Goal: Information Seeking & Learning: Compare options

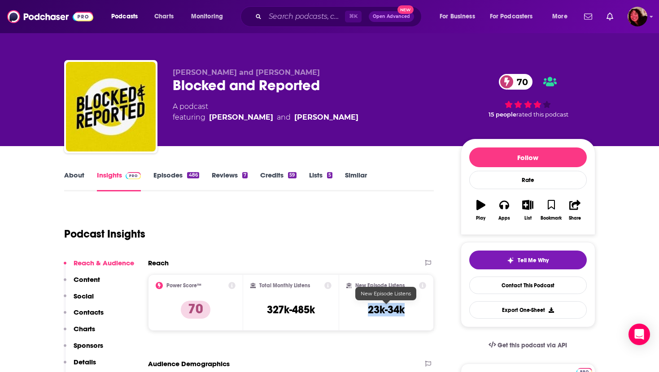
drag, startPoint x: 366, startPoint y: 308, endPoint x: 406, endPoint y: 309, distance: 39.9
click at [405, 309] on div "New Episode Listens 23k-34k" at bounding box center [386, 302] width 80 height 41
copy h3 "23k-34k"
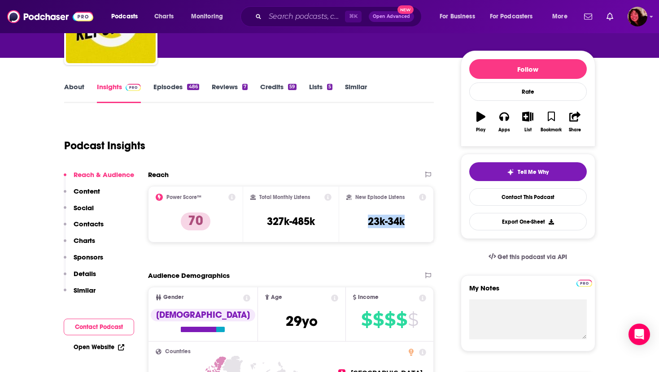
click at [86, 222] on p "Contacts" at bounding box center [89, 224] width 30 height 9
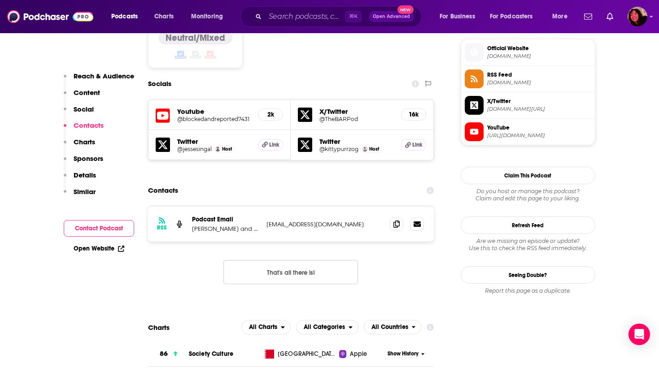
scroll to position [761, 0]
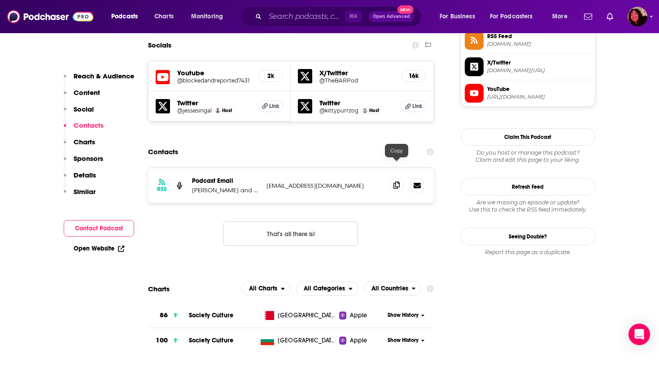
click at [394, 182] on icon at bounding box center [396, 185] width 6 height 7
click at [397, 182] on icon at bounding box center [396, 185] width 6 height 7
click at [291, 16] on input "Search podcasts, credits, & more..." at bounding box center [305, 16] width 80 height 14
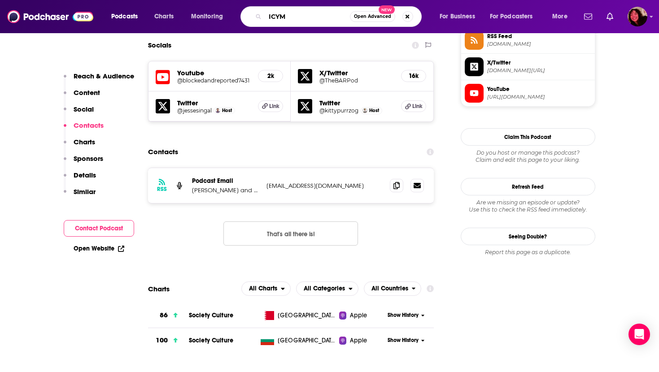
type input "ICYMI"
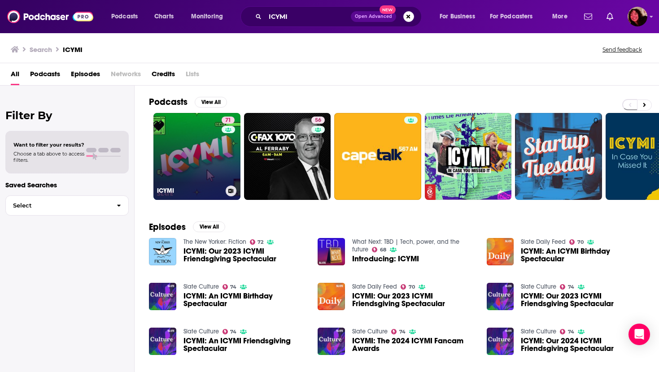
click at [183, 143] on link "71 ICYMI" at bounding box center [196, 156] width 87 height 87
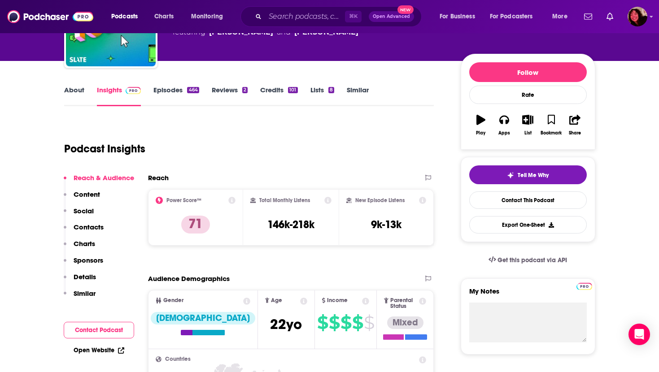
scroll to position [86, 0]
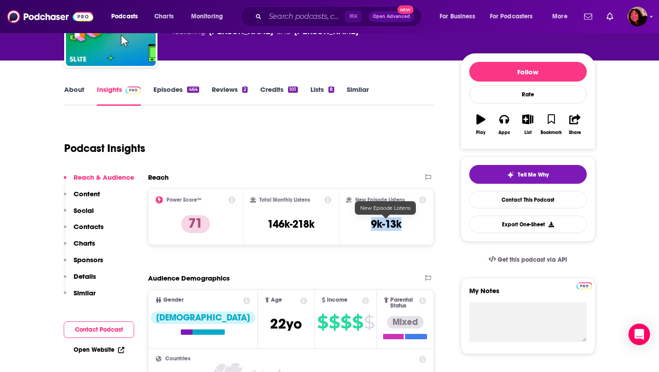
drag, startPoint x: 369, startPoint y: 222, endPoint x: 405, endPoint y: 223, distance: 35.9
click at [405, 223] on div "New Episode Listens 9k-13k" at bounding box center [386, 216] width 80 height 41
copy h3 "9k-13k"
click at [92, 224] on p "Contacts" at bounding box center [89, 227] width 30 height 9
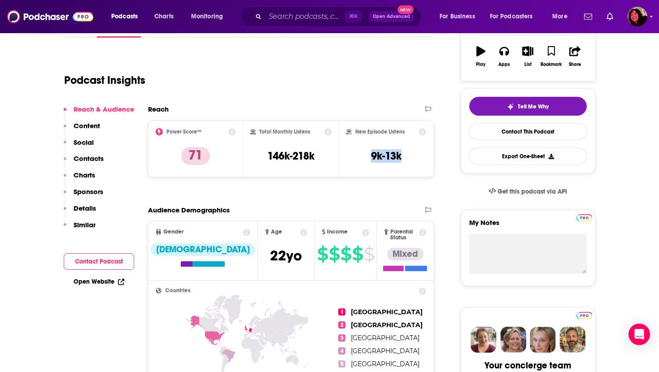
scroll to position [0, 0]
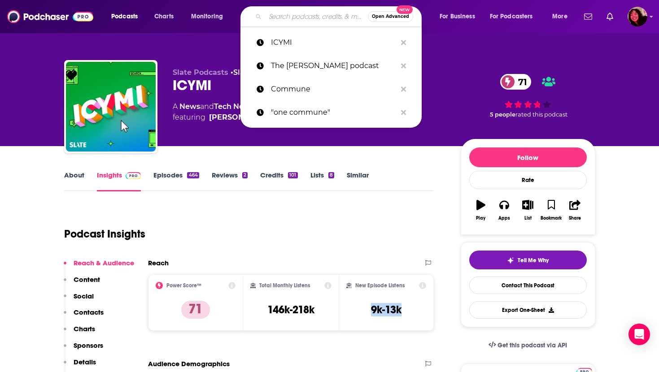
click at [280, 20] on input "Search podcasts, credits, & more..." at bounding box center [316, 16] width 103 height 14
paste input "The Comment Section with Drew Afualo"
type input "The Comment Section with Drew Afualo"
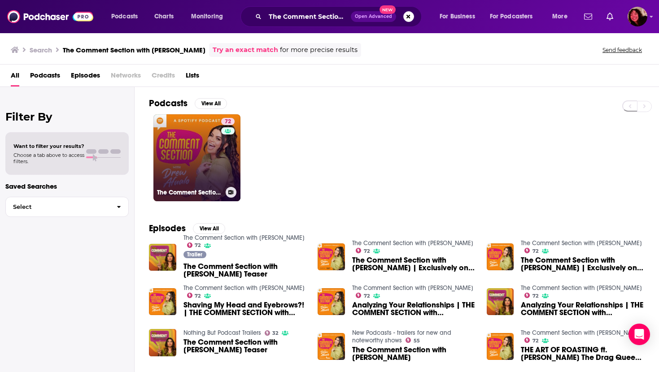
click at [192, 144] on link "72 The Comment Section with Drew Afualo" at bounding box center [196, 157] width 87 height 87
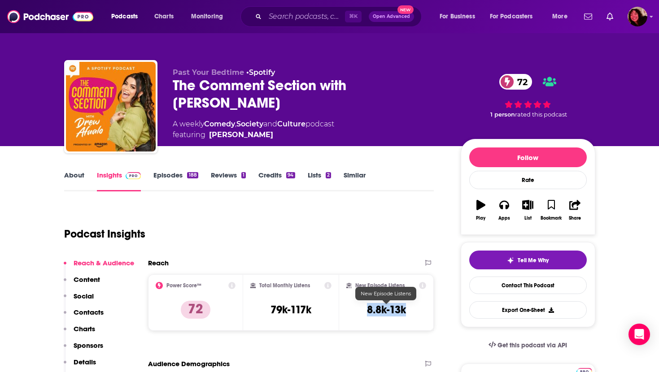
drag, startPoint x: 367, startPoint y: 310, endPoint x: 405, endPoint y: 310, distance: 37.2
click at [405, 310] on div "New Episode Listens 8.8k-13k" at bounding box center [386, 302] width 80 height 41
copy h3 "8.8k-13k"
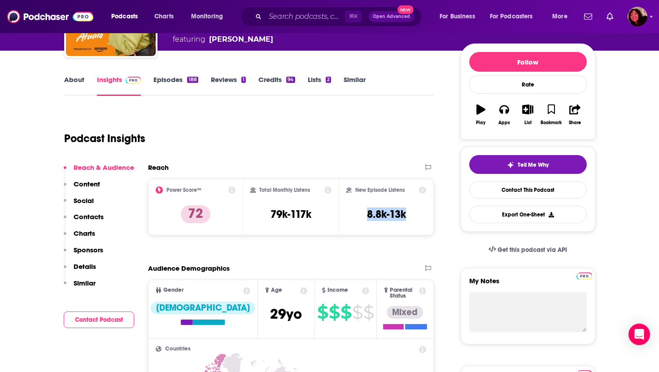
click at [96, 218] on p "Contacts" at bounding box center [89, 217] width 30 height 9
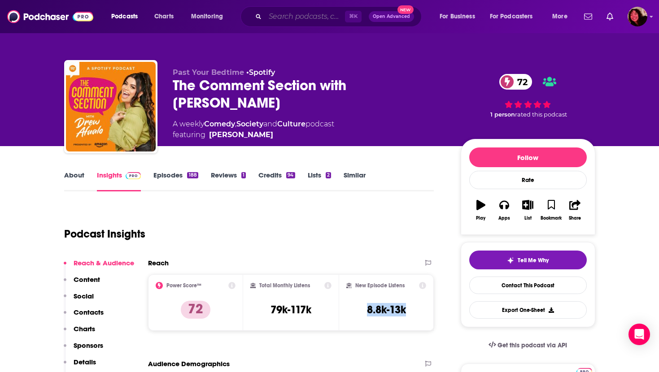
click at [285, 20] on input "Search podcasts, credits, & more..." at bounding box center [305, 16] width 80 height 14
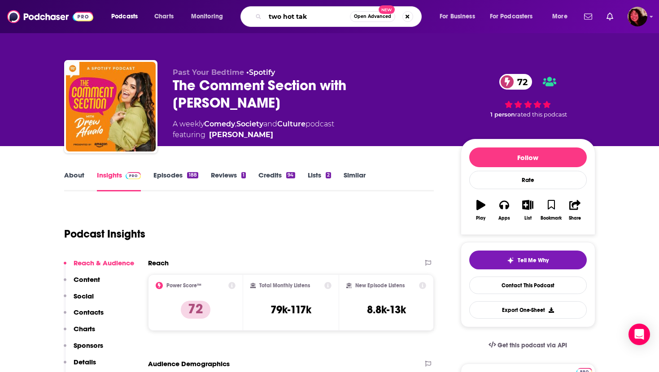
type input "two hot take"
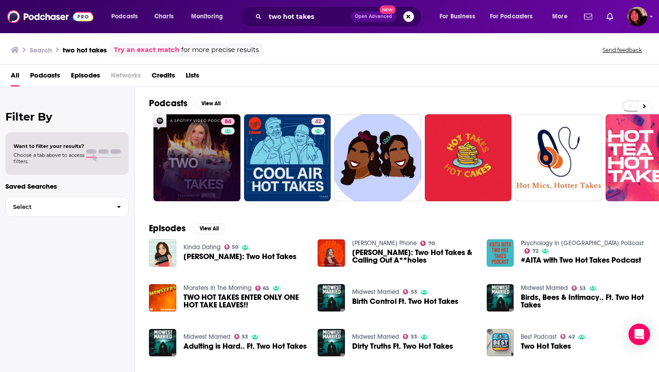
click at [177, 152] on link "84" at bounding box center [196, 157] width 87 height 87
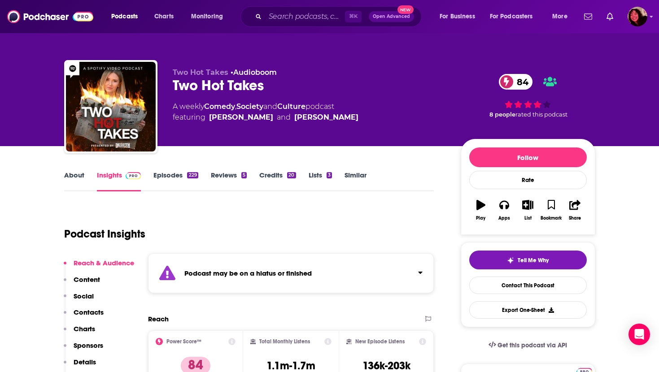
click at [71, 175] on link "About" at bounding box center [74, 181] width 20 height 21
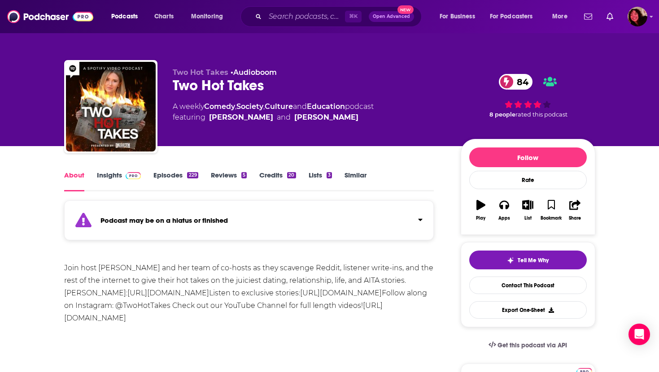
click at [113, 179] on link "Insights" at bounding box center [119, 181] width 44 height 21
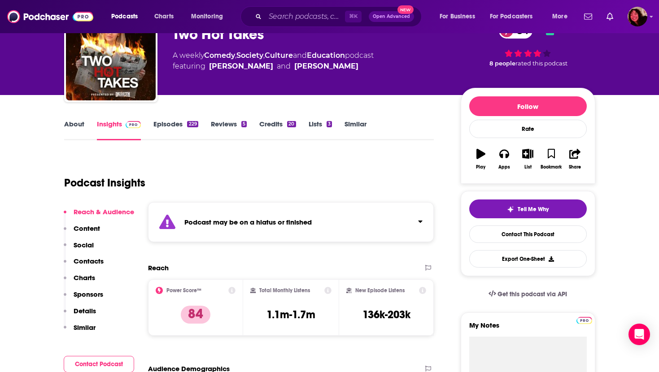
scroll to position [132, 0]
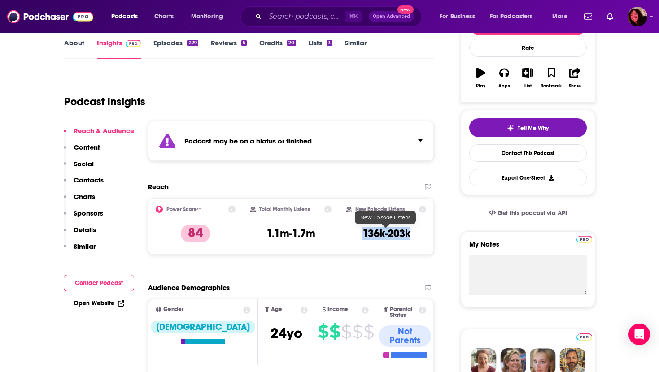
drag, startPoint x: 359, startPoint y: 237, endPoint x: 413, endPoint y: 239, distance: 53.4
click at [413, 239] on div "New Episode Listens 136k-203k" at bounding box center [386, 226] width 80 height 41
copy h3 "136k-203k"
click at [100, 178] on p "Contacts" at bounding box center [89, 180] width 30 height 9
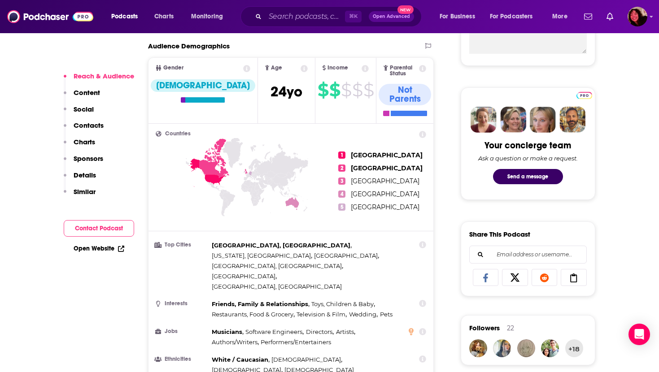
scroll to position [375, 0]
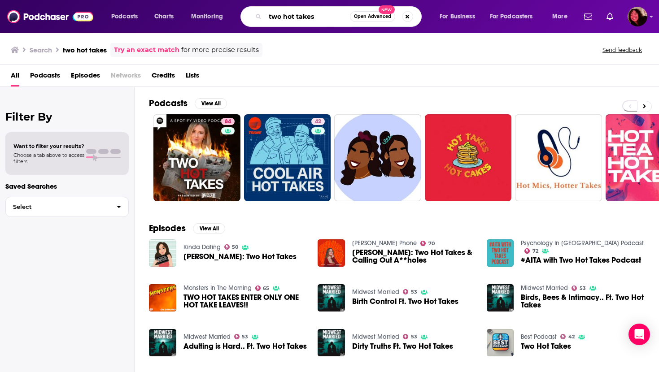
drag, startPoint x: 320, startPoint y: 15, endPoint x: 219, endPoint y: 13, distance: 100.5
click at [219, 13] on div "Podcasts Charts Monitoring two hot takes Open Advanced New For Business For Pod…" at bounding box center [340, 16] width 471 height 21
type input "dynamic banter"
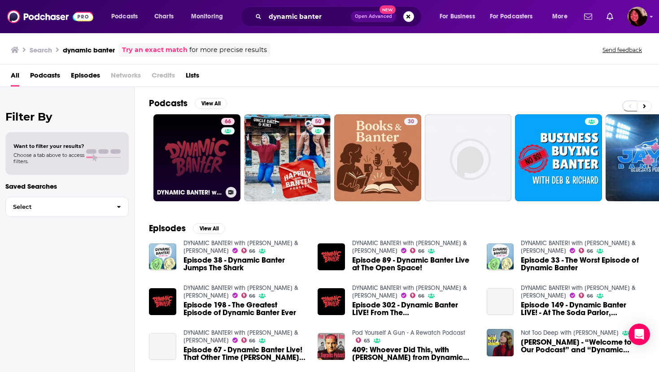
click at [192, 167] on link "66 DYNAMIC BANTER! with Mike & Steve" at bounding box center [196, 157] width 87 height 87
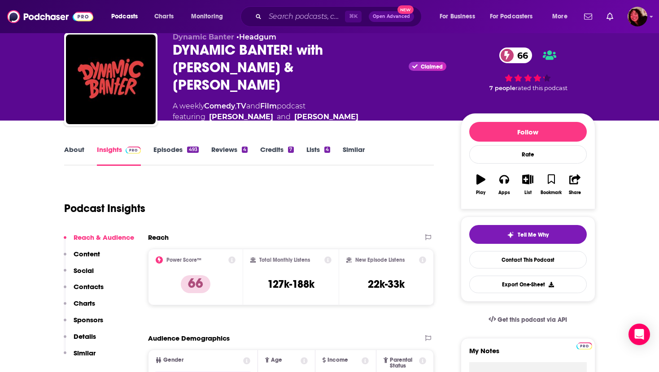
scroll to position [26, 0]
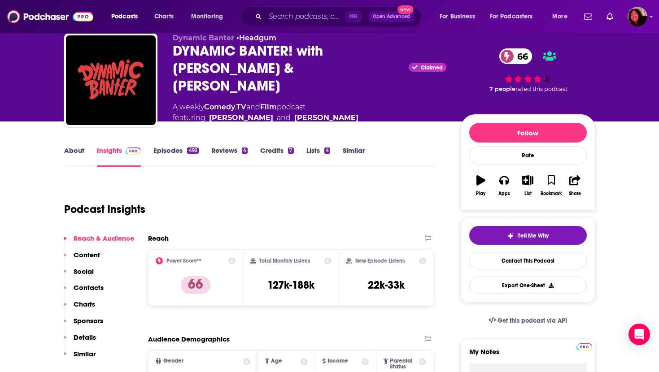
click at [72, 147] on link "About" at bounding box center [74, 156] width 20 height 21
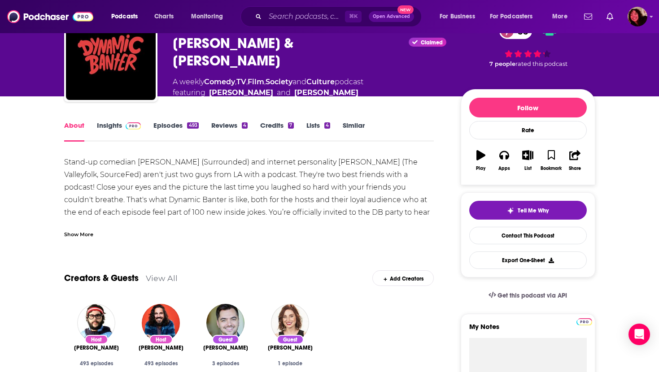
scroll to position [60, 0]
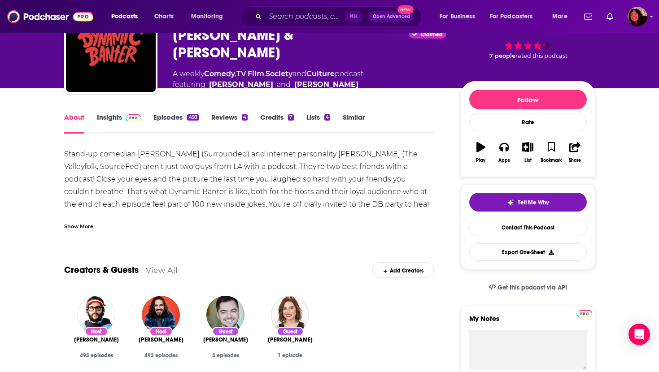
click at [107, 115] on link "Insights" at bounding box center [119, 123] width 44 height 21
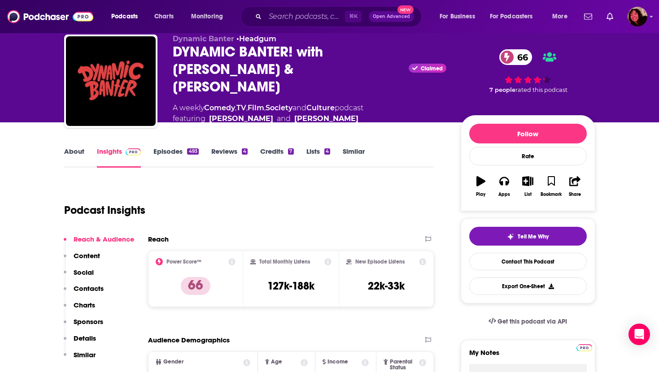
scroll to position [27, 0]
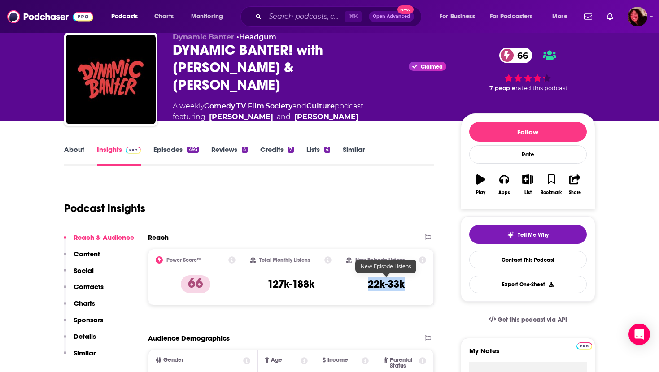
drag, startPoint x: 355, startPoint y: 283, endPoint x: 405, endPoint y: 283, distance: 49.8
click at [405, 283] on div "New Episode Listens 22k-33k" at bounding box center [386, 277] width 80 height 41
copy h3 "22k-33k"
click at [96, 283] on p "Contacts" at bounding box center [89, 287] width 30 height 9
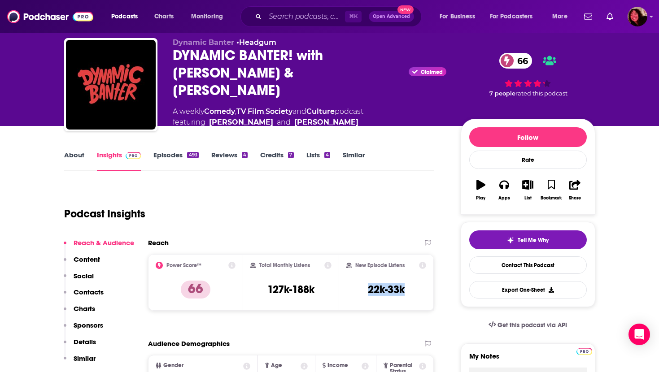
scroll to position [0, 0]
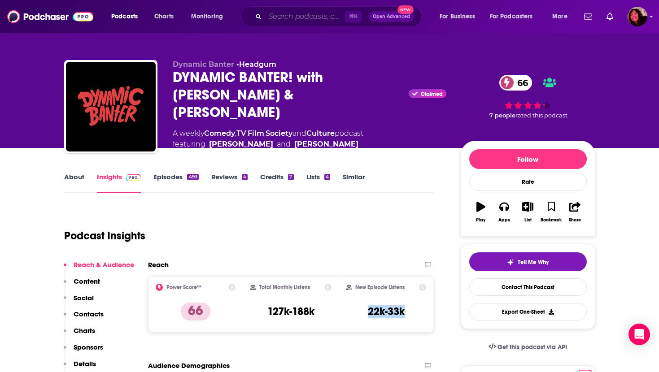
click at [308, 17] on input "Search podcasts, credits, & more..." at bounding box center [305, 16] width 80 height 14
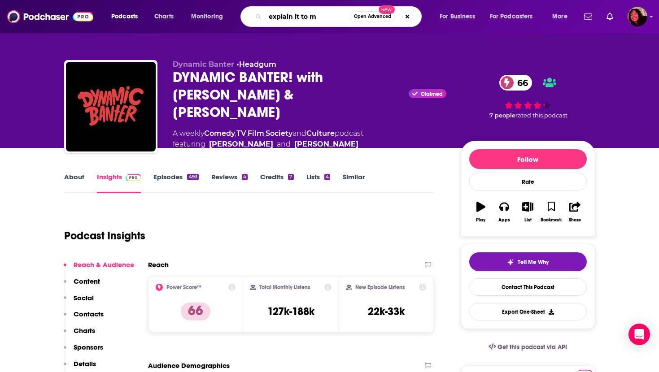
type input "explain it to me"
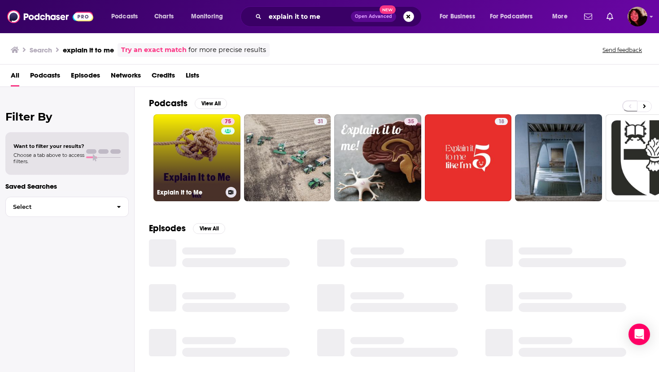
click at [179, 140] on link "75 Explain It to Me" at bounding box center [196, 157] width 87 height 87
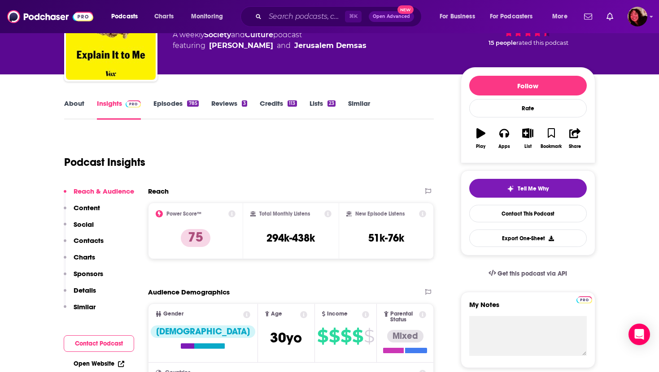
scroll to position [63, 0]
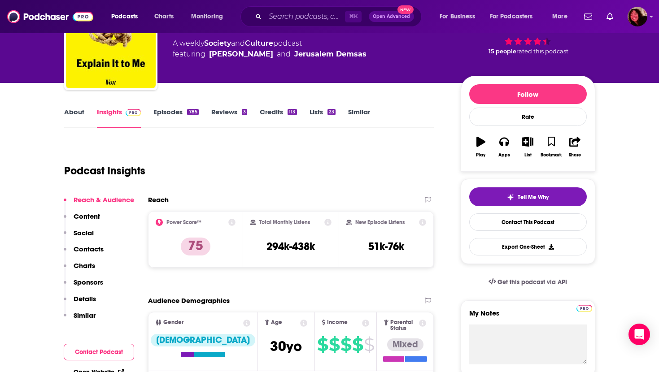
click at [69, 117] on link "About" at bounding box center [74, 118] width 20 height 21
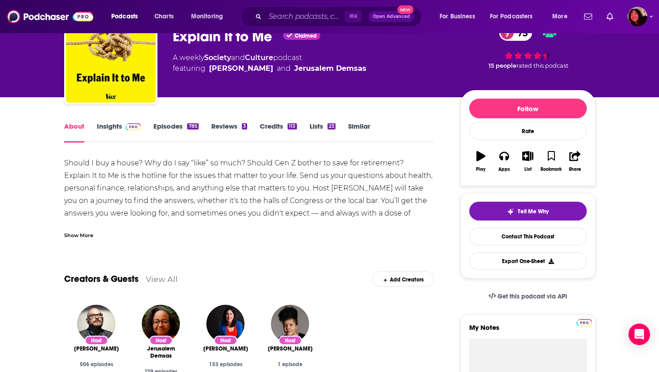
scroll to position [62, 0]
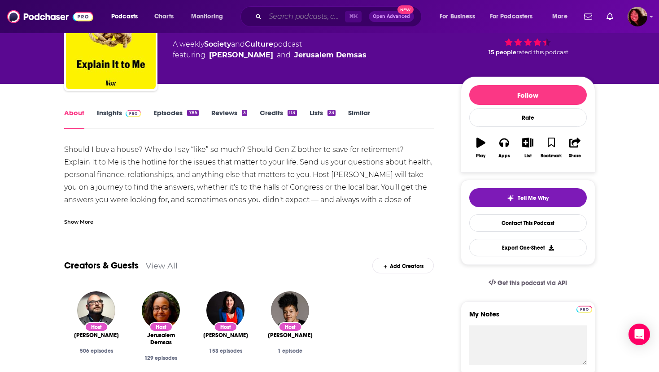
click at [313, 19] on input "Search podcasts, credits, & more..." at bounding box center [305, 16] width 80 height 14
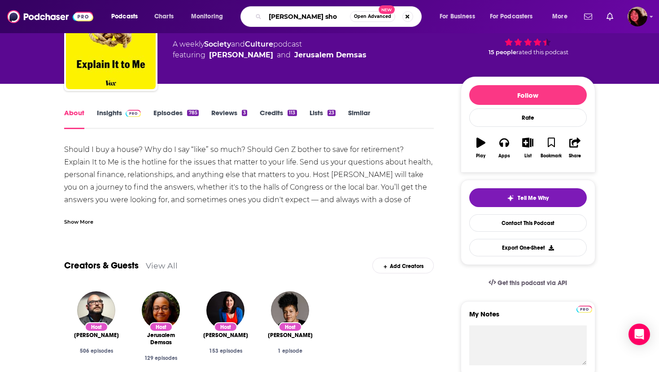
type input "danny brown show"
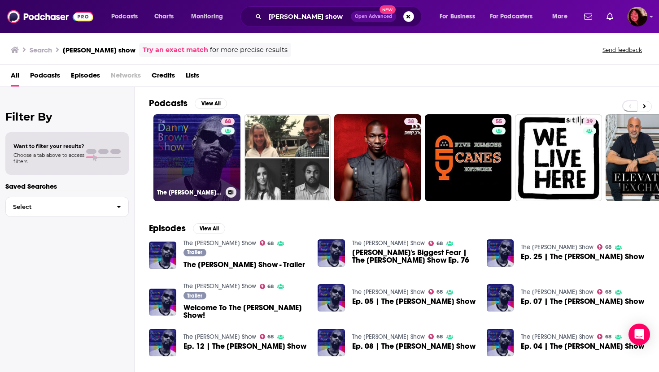
click at [176, 151] on link "68 The Danny Brown Show" at bounding box center [196, 157] width 87 height 87
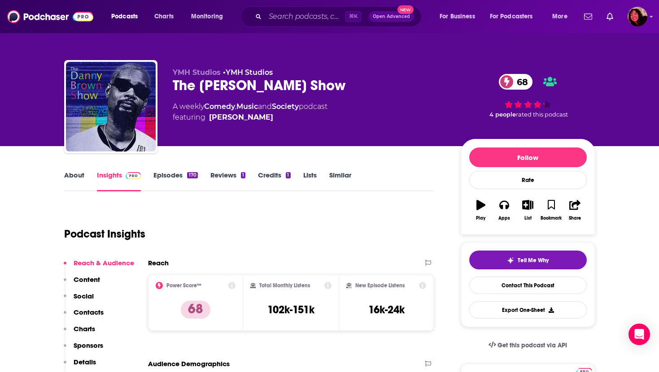
scroll to position [19, 0]
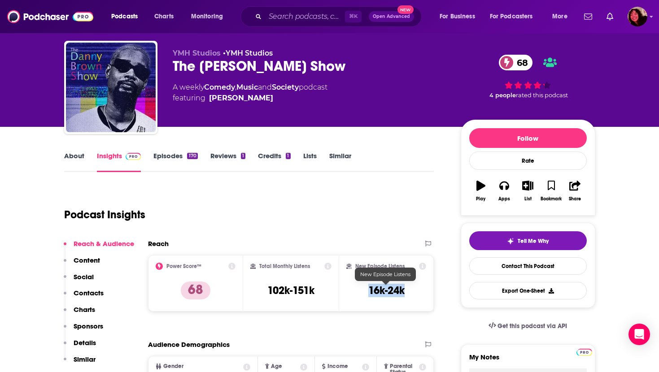
drag, startPoint x: 363, startPoint y: 288, endPoint x: 424, endPoint y: 288, distance: 61.0
click at [425, 288] on div "New Episode Listens 16k-24k" at bounding box center [386, 283] width 80 height 41
drag, startPoint x: 410, startPoint y: 289, endPoint x: 359, endPoint y: 289, distance: 51.6
click at [359, 289] on div "New Episode Listens 16k-24k" at bounding box center [386, 283] width 80 height 41
copy h3 "16k-24k"
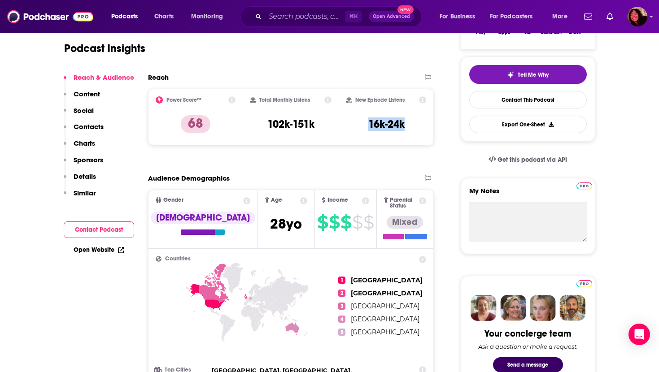
scroll to position [209, 0]
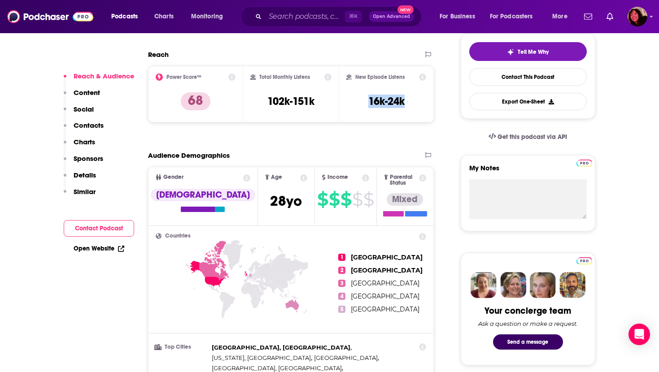
click at [101, 125] on p "Contacts" at bounding box center [89, 125] width 30 height 9
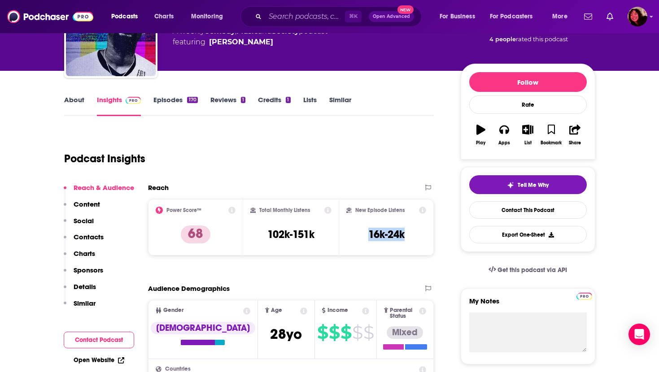
scroll to position [0, 0]
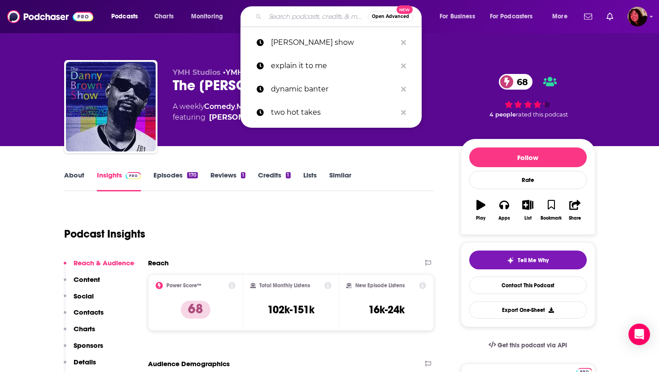
click at [288, 16] on input "Search podcasts, credits, & more..." at bounding box center [316, 16] width 103 height 14
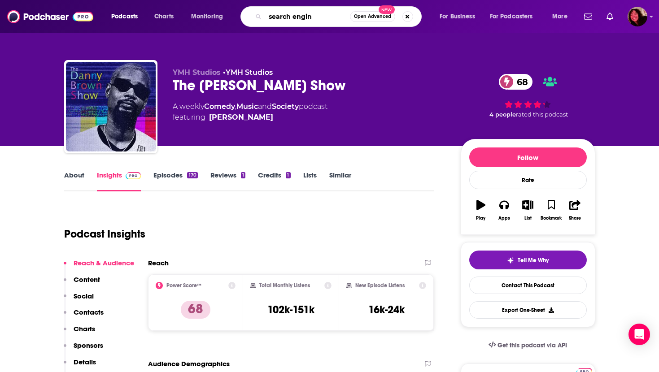
type input "search engine"
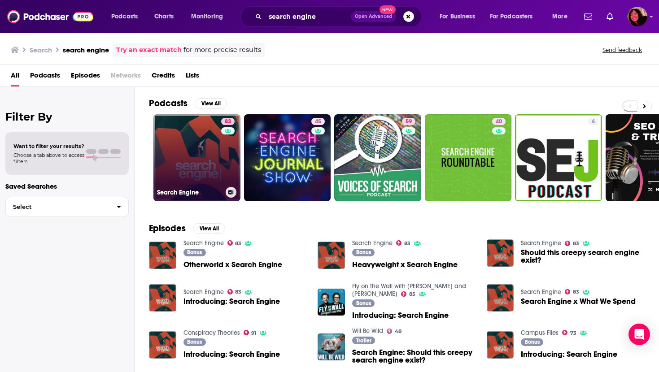
click at [194, 158] on link "83 Search Engine" at bounding box center [196, 157] width 87 height 87
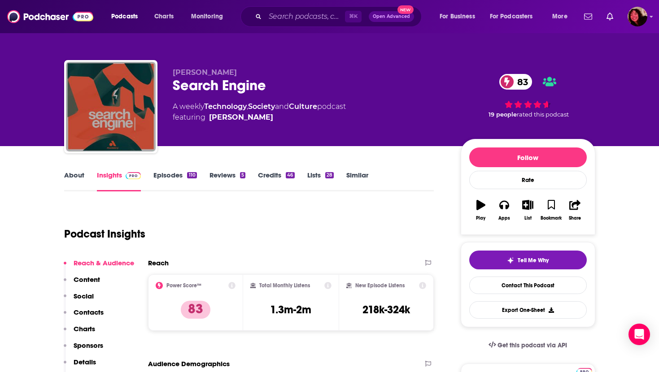
click at [67, 170] on div "About Insights Episodes 110 Reviews 5 Credits 46 Lists 28 Similar" at bounding box center [249, 181] width 370 height 22
click at [67, 173] on link "About" at bounding box center [74, 181] width 20 height 21
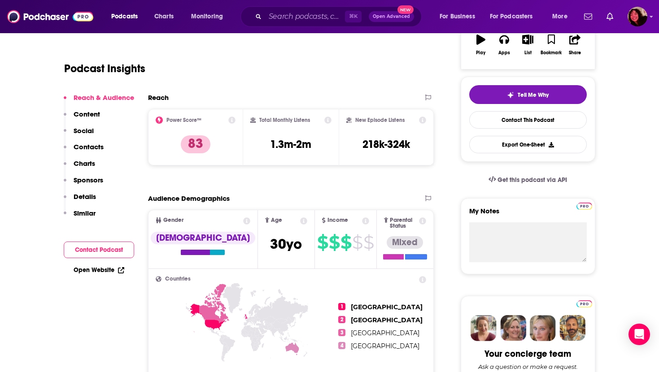
scroll to position [167, 0]
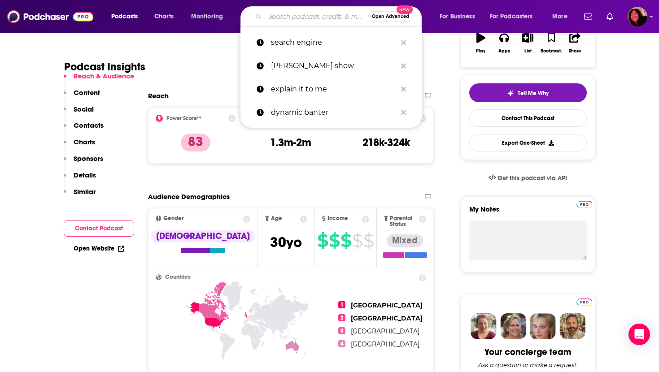
click at [297, 20] on input "Search podcasts, credits, & more..." at bounding box center [316, 16] width 103 height 14
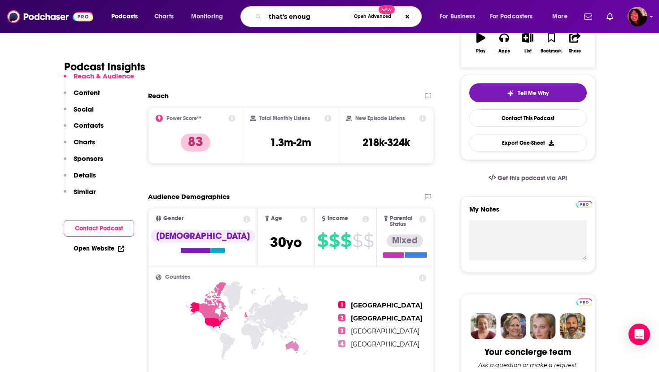
type input "that's enough"
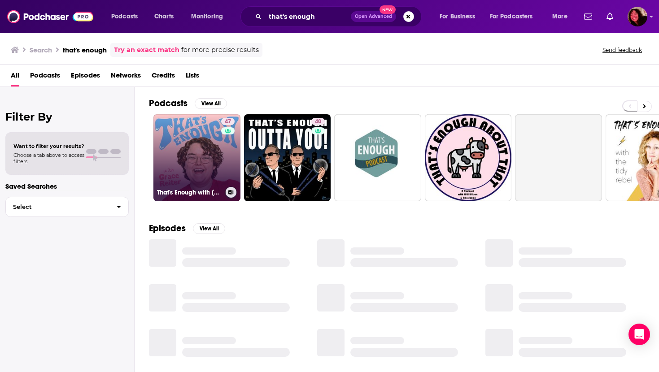
click at [196, 163] on link "47 That's Enough with Grace Reiter" at bounding box center [196, 157] width 87 height 87
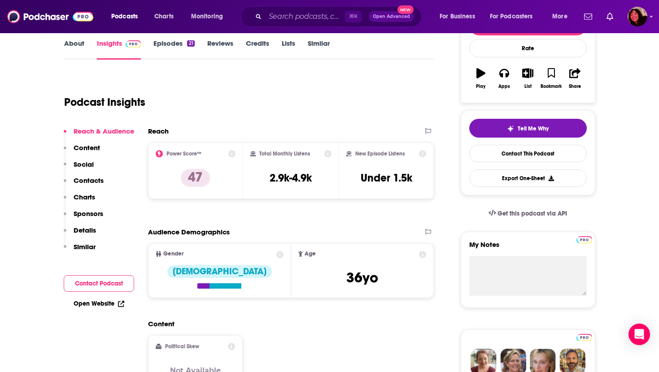
scroll to position [102, 0]
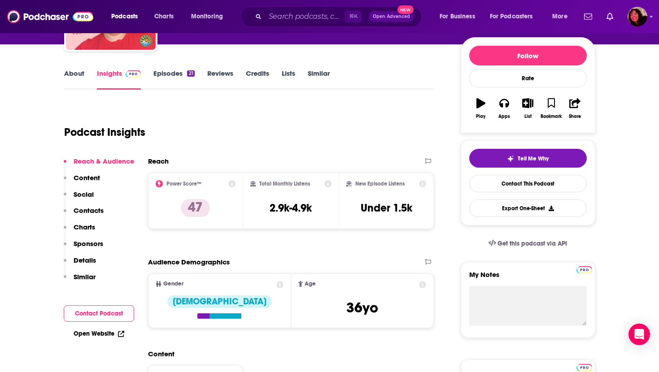
click at [76, 73] on link "About" at bounding box center [74, 79] width 20 height 21
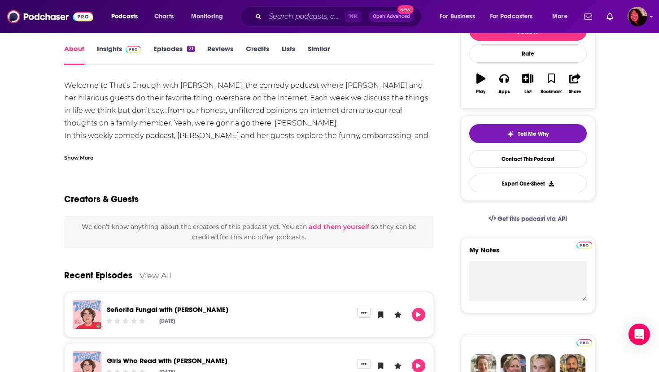
scroll to position [127, 0]
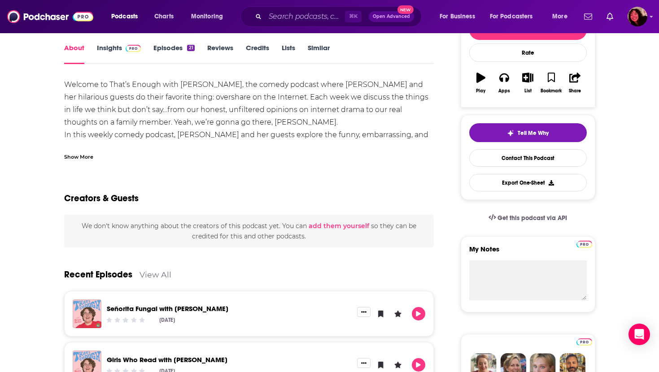
click at [83, 157] on div "Show More" at bounding box center [78, 156] width 29 height 9
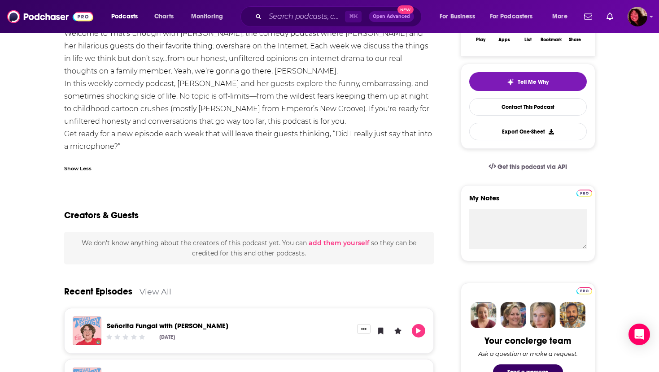
scroll to position [0, 0]
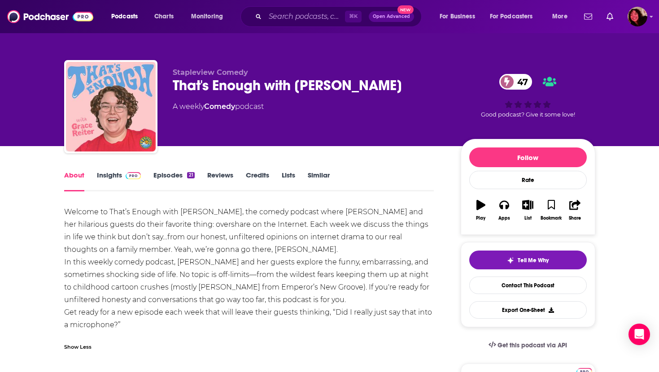
click at [109, 177] on link "Insights" at bounding box center [119, 181] width 44 height 21
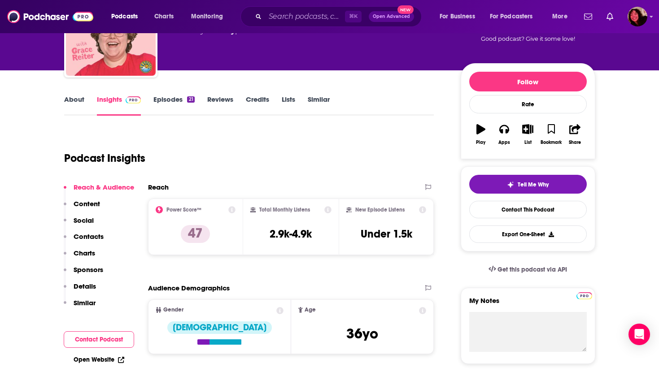
scroll to position [96, 0]
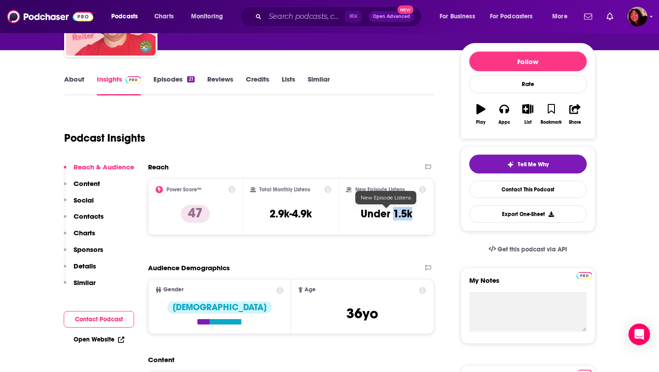
drag, startPoint x: 393, startPoint y: 216, endPoint x: 415, endPoint y: 216, distance: 22.4
click at [415, 216] on div "New Episode Listens Under 1.5k" at bounding box center [386, 206] width 80 height 41
copy h3 "1.5k"
click at [87, 214] on p "Contacts" at bounding box center [89, 216] width 30 height 9
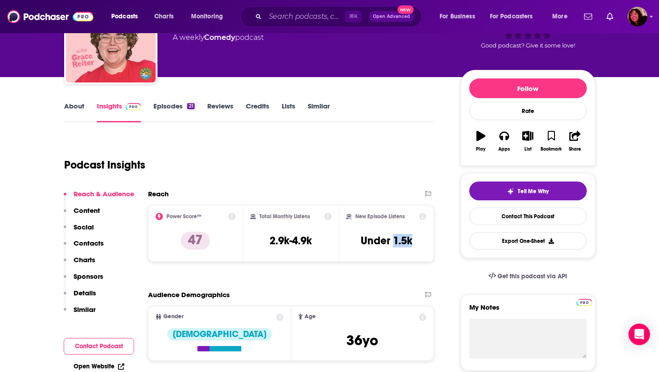
scroll to position [0, 0]
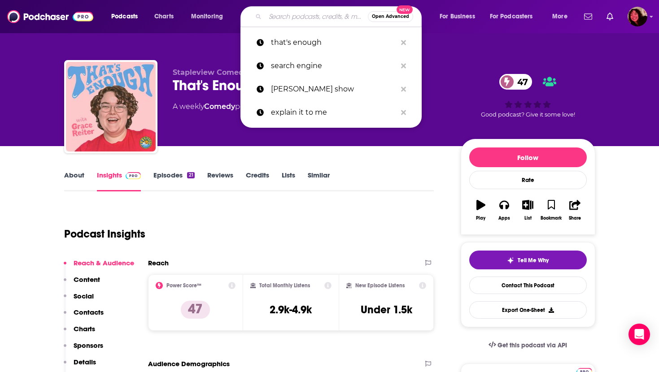
click at [278, 12] on input "Search podcasts, credits, & more..." at bounding box center [316, 16] width 103 height 14
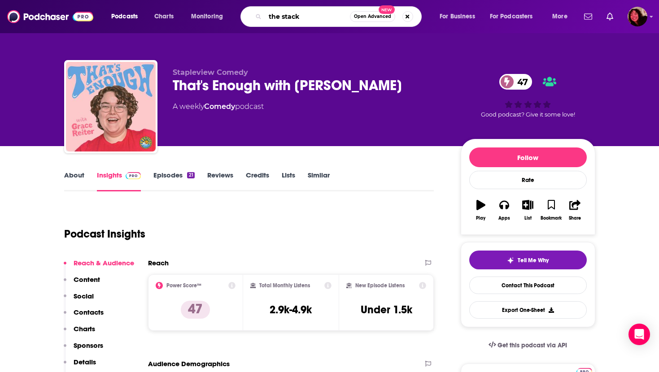
type input "the stacks"
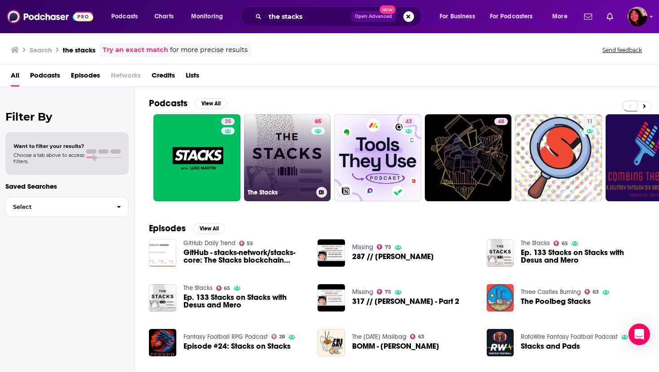
click at [277, 143] on link "65 The Stacks" at bounding box center [287, 157] width 87 height 87
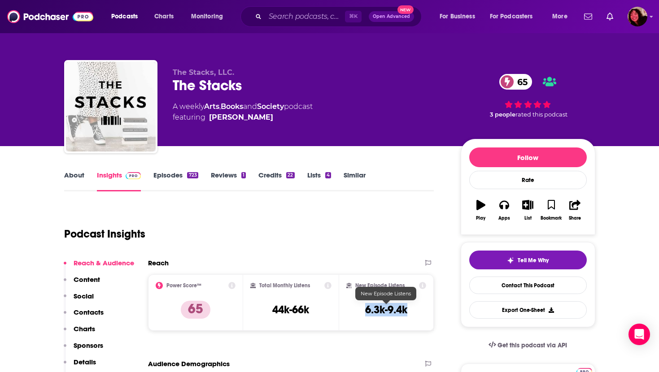
drag, startPoint x: 361, startPoint y: 308, endPoint x: 406, endPoint y: 307, distance: 45.3
click at [406, 307] on div "New Episode Listens 6.3k-9.4k" at bounding box center [386, 302] width 80 height 41
copy h3 "6.3k-9.4k"
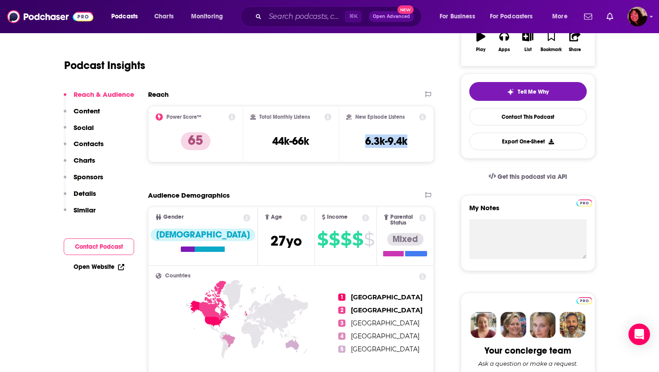
scroll to position [170, 0]
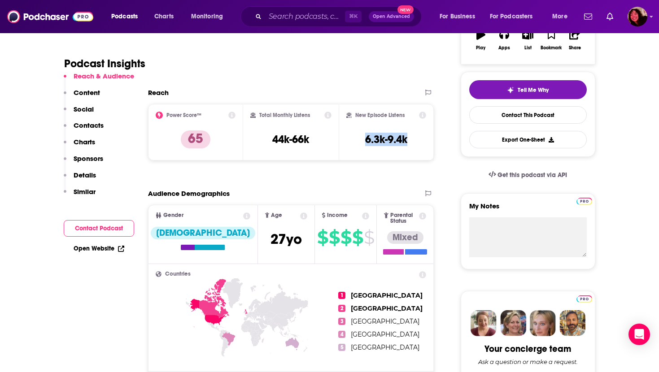
click at [93, 127] on p "Contacts" at bounding box center [89, 125] width 30 height 9
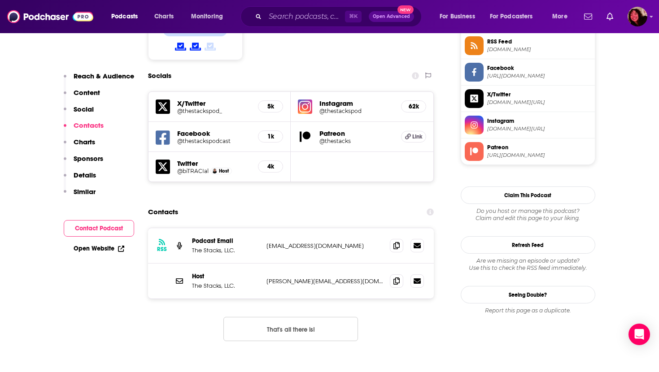
scroll to position [790, 0]
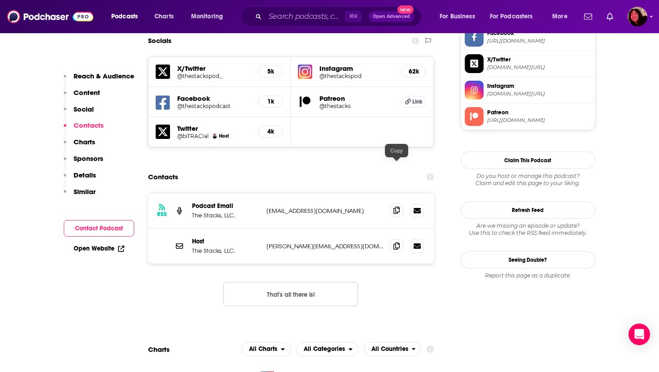
click at [396, 207] on icon at bounding box center [396, 210] width 6 height 7
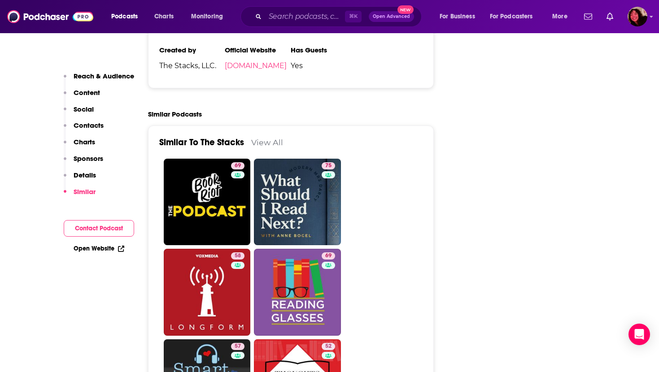
scroll to position [1713, 0]
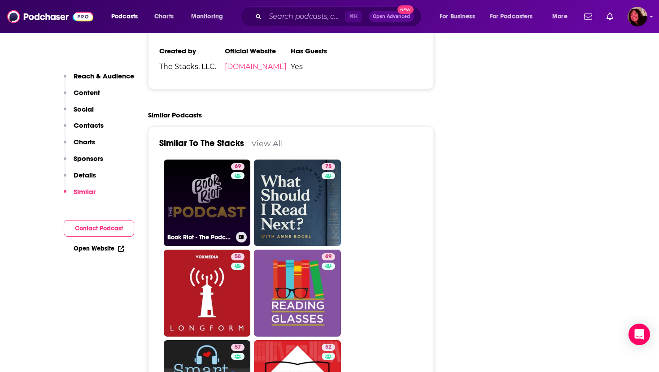
click at [203, 163] on link "69 Book Riot - The Podcast" at bounding box center [207, 203] width 87 height 87
type input "https://www.podchaser.com/podcasts/book-riot-the-podcast-21059"
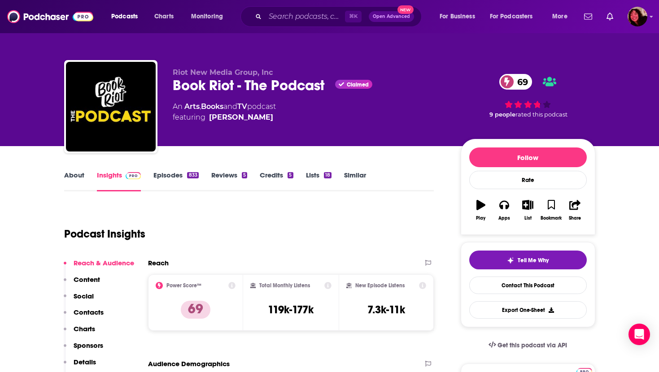
click at [71, 175] on link "About" at bounding box center [74, 181] width 20 height 21
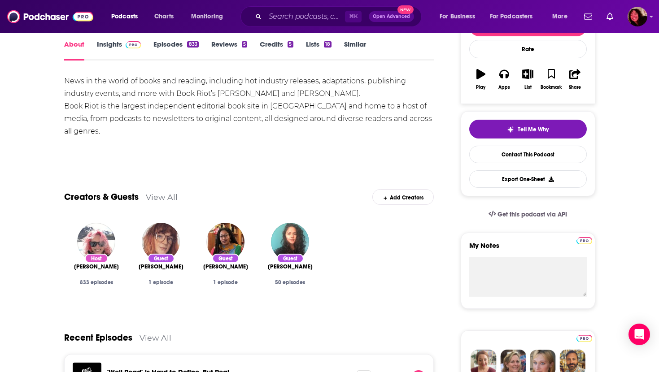
scroll to position [134, 0]
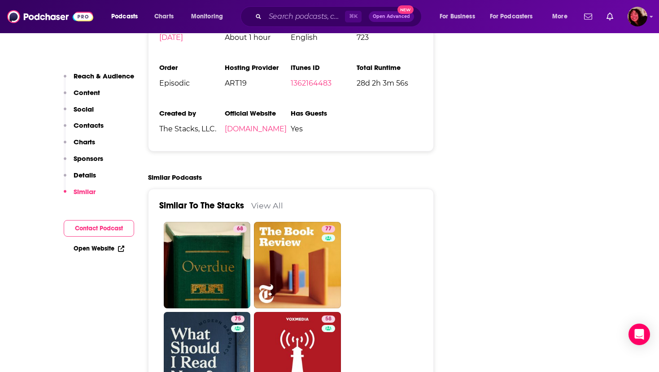
scroll to position [1652, 0]
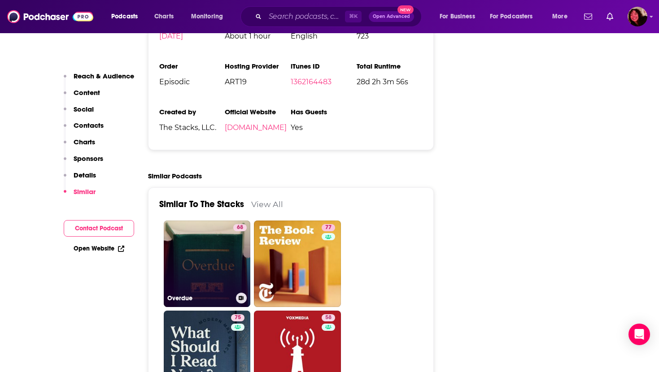
click at [209, 240] on link "68 Overdue" at bounding box center [207, 264] width 87 height 87
type input "https://www.podchaser.com/podcasts/overdue-136561"
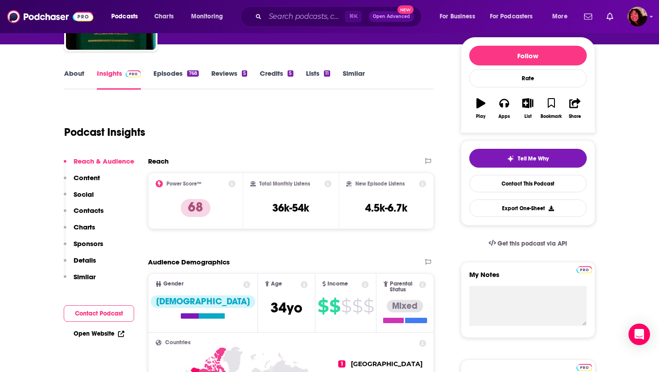
scroll to position [82, 0]
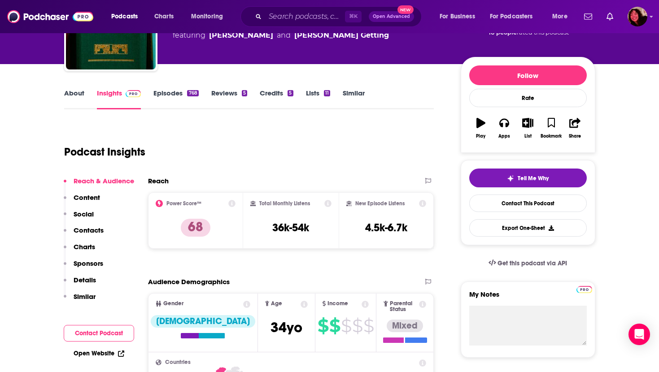
click at [71, 96] on link "About" at bounding box center [74, 99] width 20 height 21
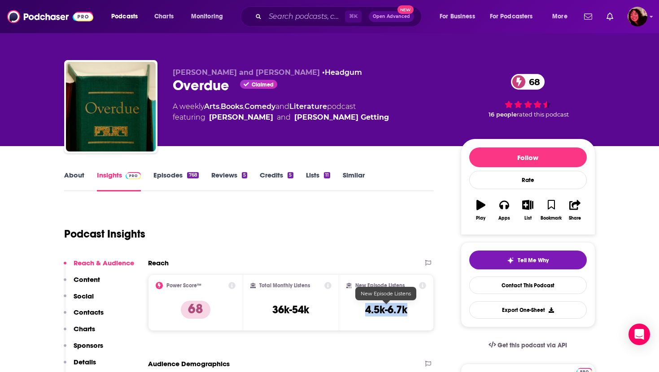
drag, startPoint x: 360, startPoint y: 309, endPoint x: 418, endPoint y: 311, distance: 57.9
click at [418, 311] on div "New Episode Listens 4.5k-6.7k" at bounding box center [386, 302] width 80 height 41
copy h3 "4.5k-6.7k"
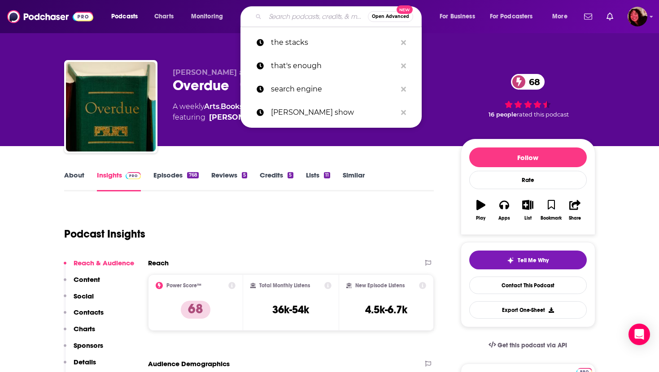
click at [277, 12] on input "Search podcasts, credits, & more..." at bounding box center [316, 16] width 103 height 14
paste input "What Should I Read Next?"
type input "What Should I Read Next?"
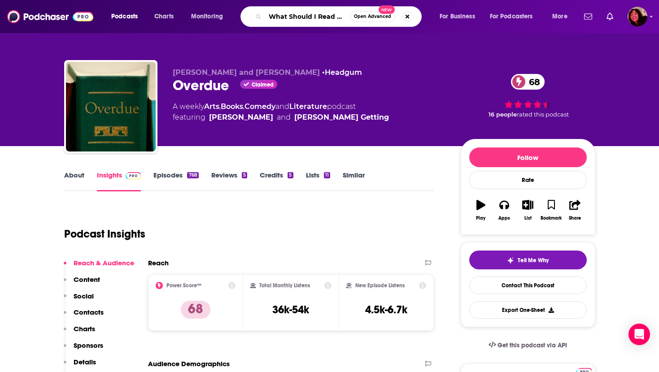
scroll to position [0, 9]
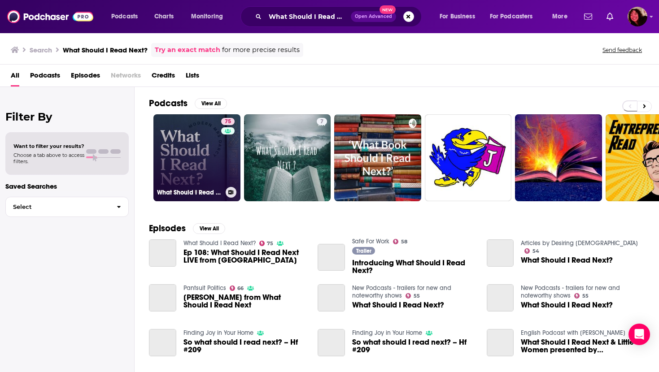
click at [190, 151] on link "75 What Should I Read Next?" at bounding box center [196, 157] width 87 height 87
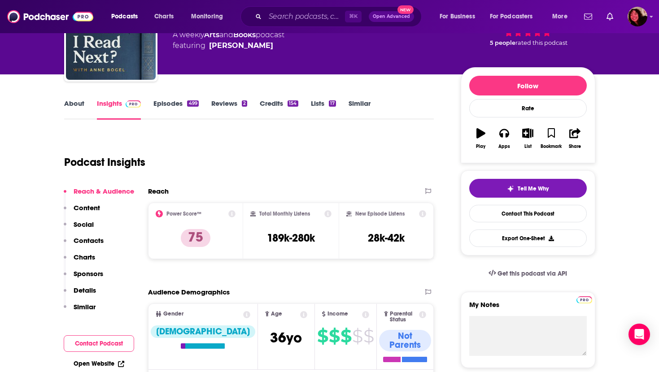
scroll to position [72, 0]
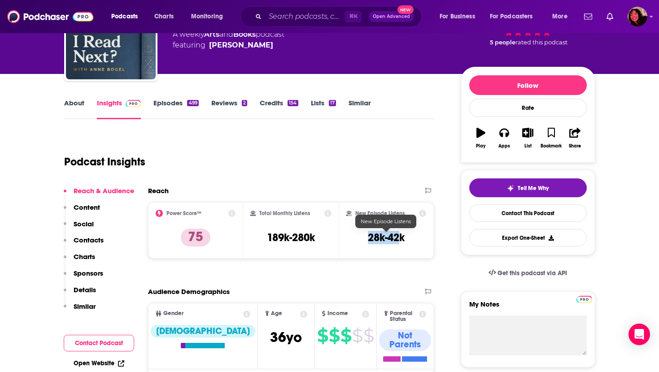
drag, startPoint x: 363, startPoint y: 236, endPoint x: 407, endPoint y: 237, distance: 44.0
click at [407, 237] on div "New Episode Listens 28k-42k" at bounding box center [386, 230] width 80 height 41
copy h3 "28k-42k"
click at [83, 240] on p "Contacts" at bounding box center [89, 240] width 30 height 9
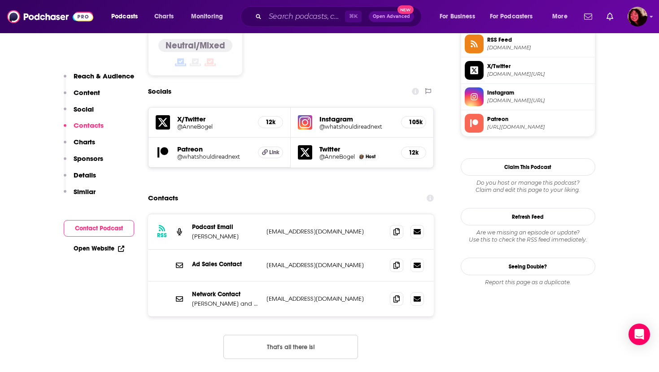
scroll to position [760, 0]
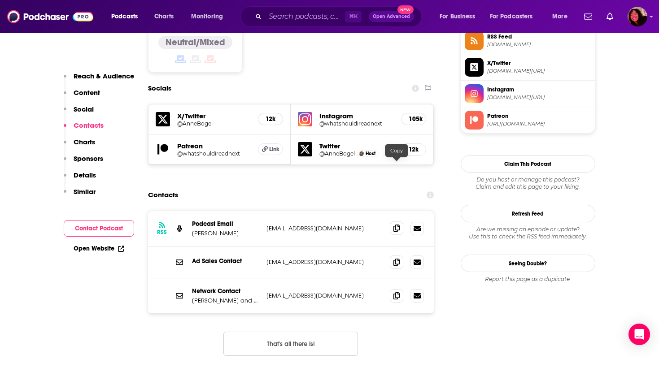
click at [396, 225] on icon at bounding box center [396, 228] width 6 height 7
click at [283, 17] on input "Search podcasts, credits, & more..." at bounding box center [305, 16] width 80 height 14
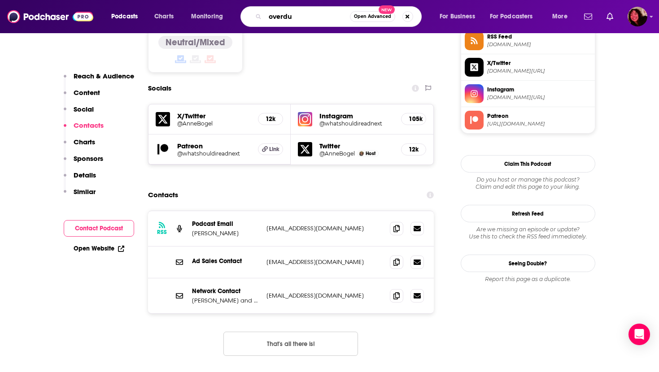
type input "overdue"
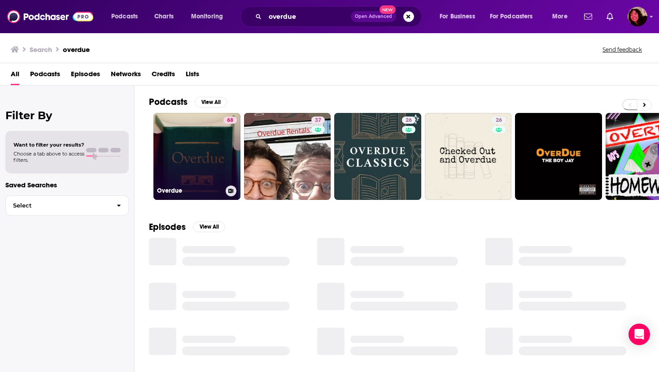
click at [188, 142] on link "68 Overdue" at bounding box center [196, 156] width 87 height 87
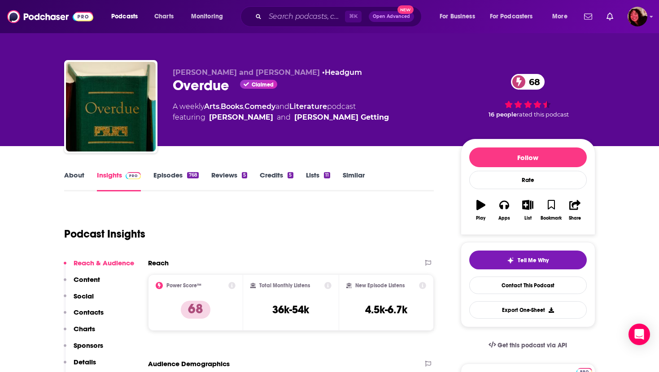
click at [86, 314] on p "Contacts" at bounding box center [89, 312] width 30 height 9
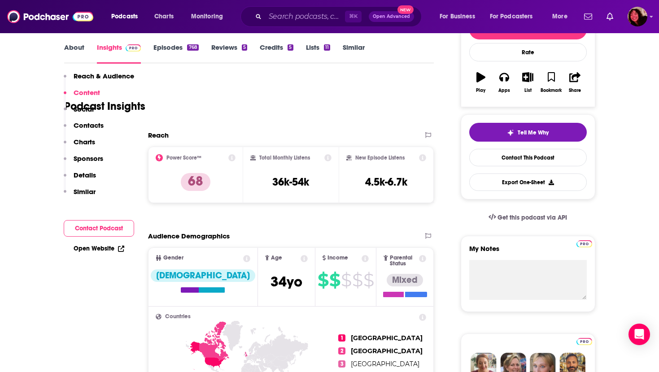
scroll to position [41, 0]
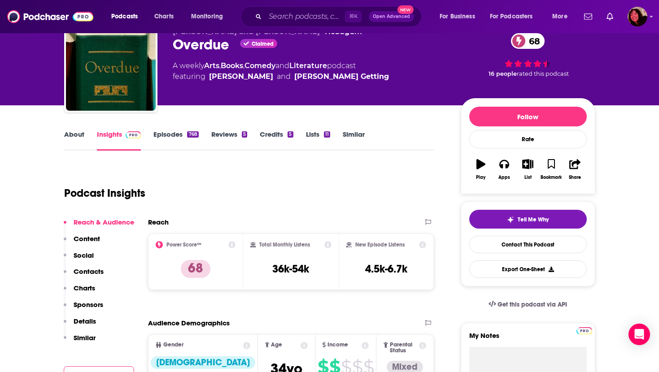
click at [73, 136] on link "About" at bounding box center [74, 140] width 20 height 21
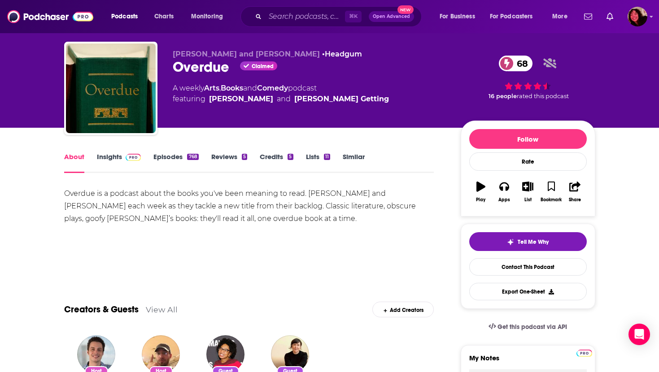
scroll to position [16, 0]
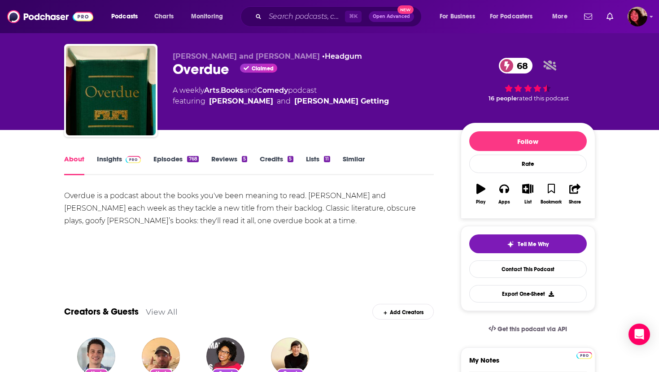
click at [105, 160] on link "Insights" at bounding box center [119, 165] width 44 height 21
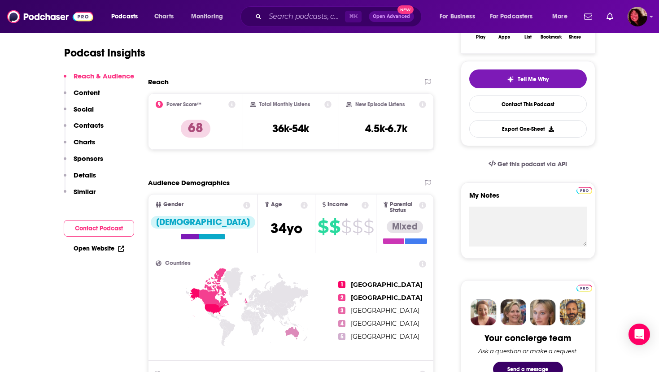
scroll to position [182, 0]
click at [77, 250] on link "Open Website" at bounding box center [99, 249] width 51 height 8
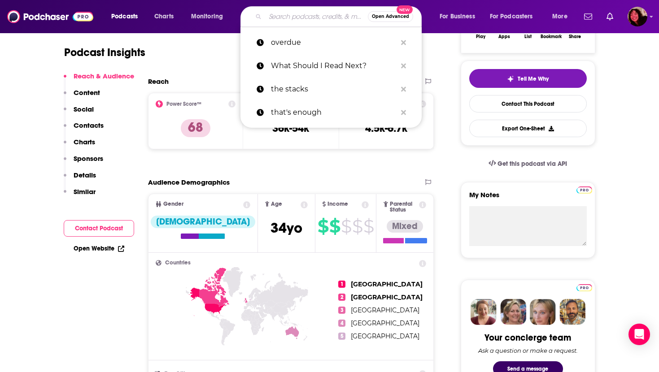
click at [306, 17] on input "Search podcasts, credits, & more..." at bounding box center [316, 16] width 103 height 14
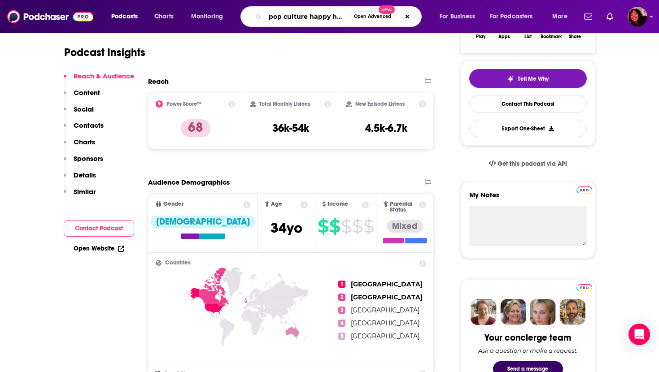
type input "pop culture happy hour"
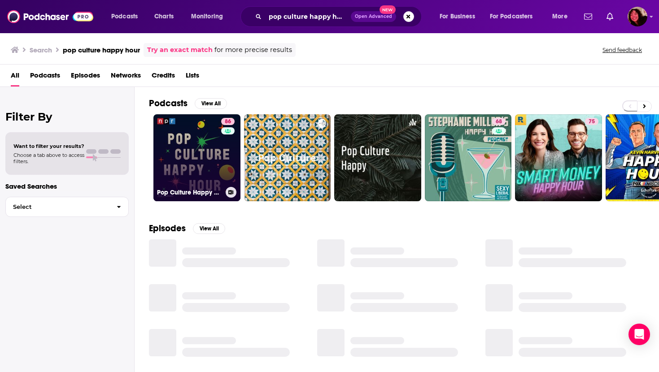
click at [189, 151] on link "86 Pop Culture Happy Hour" at bounding box center [196, 157] width 87 height 87
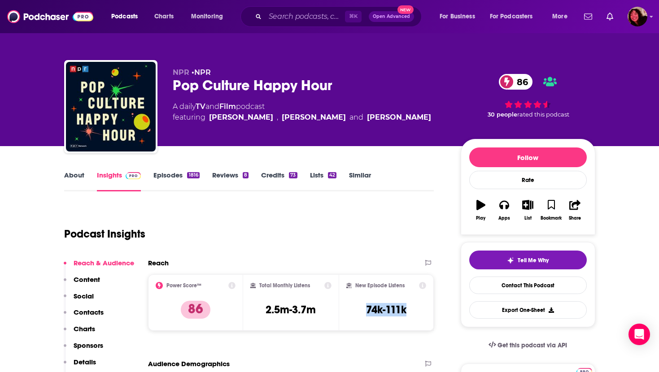
drag, startPoint x: 352, startPoint y: 309, endPoint x: 405, endPoint y: 310, distance: 53.0
click at [405, 311] on div "New Episode Listens 74k-111k" at bounding box center [386, 302] width 80 height 41
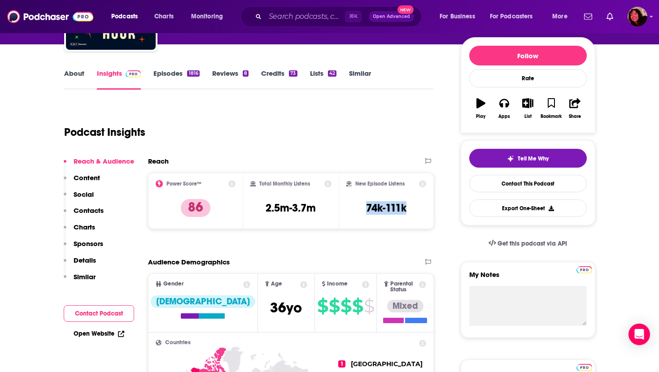
click at [93, 212] on p "Contacts" at bounding box center [89, 210] width 30 height 9
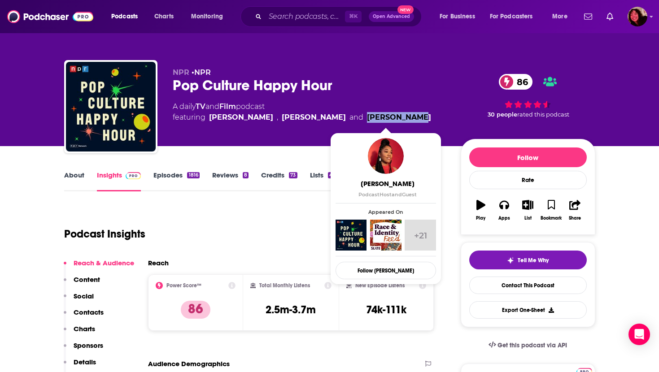
drag, startPoint x: 421, startPoint y: 113, endPoint x: 365, endPoint y: 120, distance: 56.4
click at [365, 120] on div "A daily TV and Film podcast featuring Stephen Thompson , Linda Holmes and Aisha…" at bounding box center [310, 112] width 274 height 22
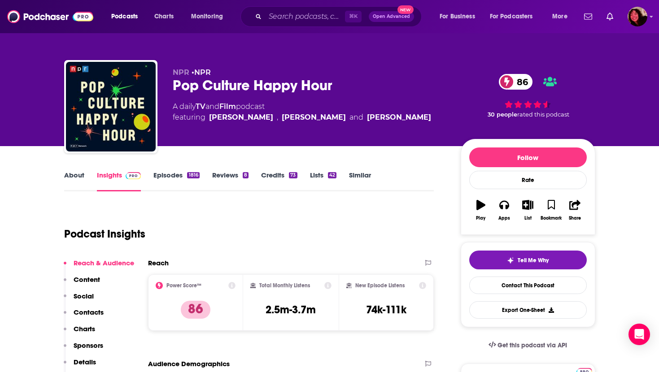
click at [327, 247] on div "Podcast Insights" at bounding box center [245, 229] width 363 height 46
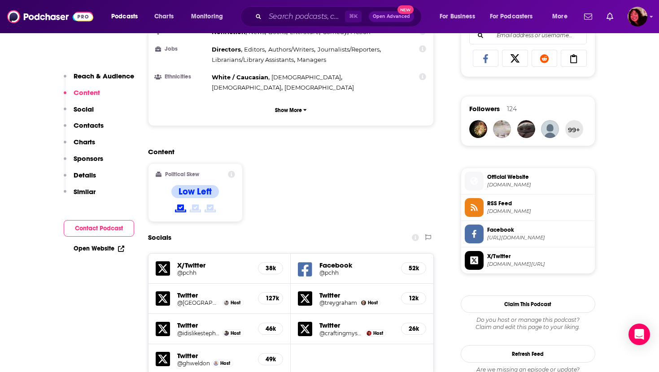
scroll to position [595, 0]
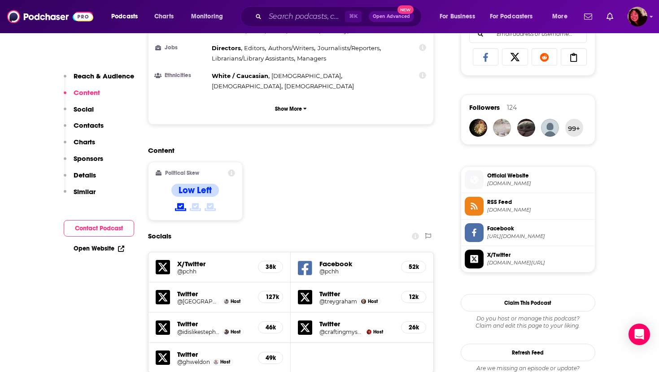
click at [97, 128] on p "Contacts" at bounding box center [89, 125] width 30 height 9
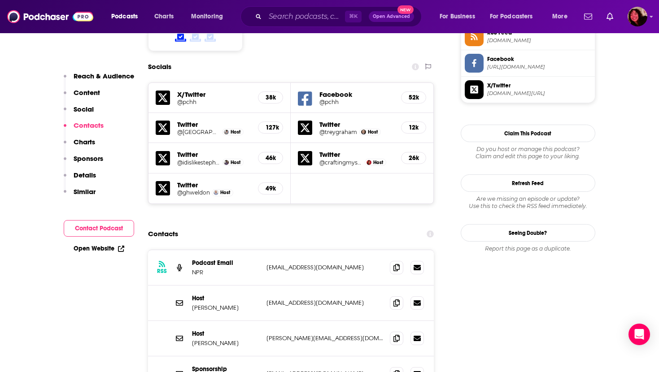
scroll to position [813, 0]
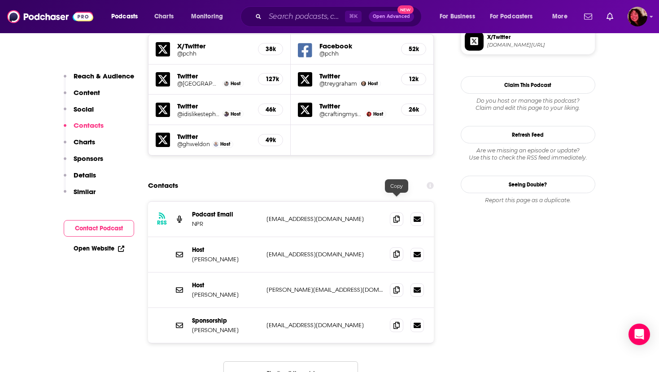
click at [394, 251] on icon at bounding box center [396, 254] width 6 height 7
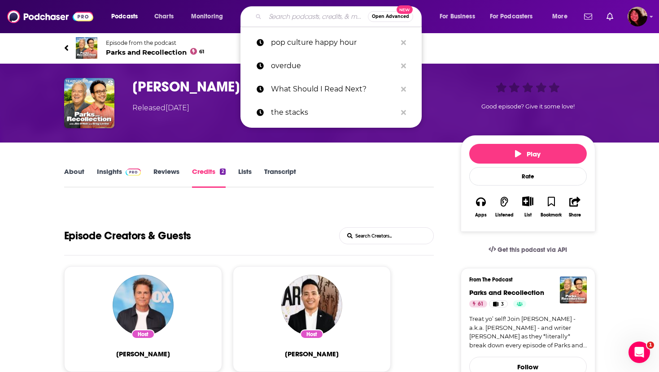
click at [280, 15] on input "Search podcasts, credits, & more..." at bounding box center [316, 16] width 103 height 14
paste input "Book of the Day"
type input "Book of the Day"
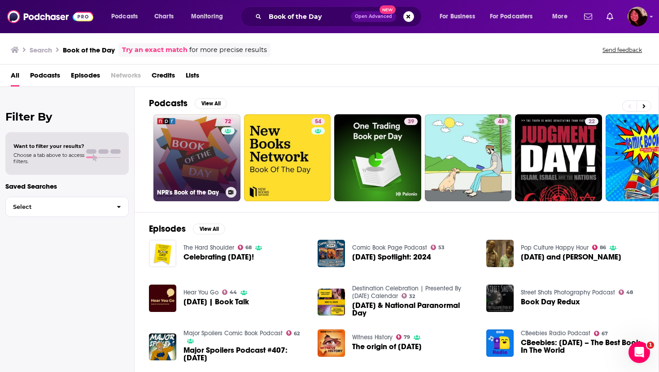
click at [202, 137] on link "72 NPR's Book of the Day" at bounding box center [196, 157] width 87 height 87
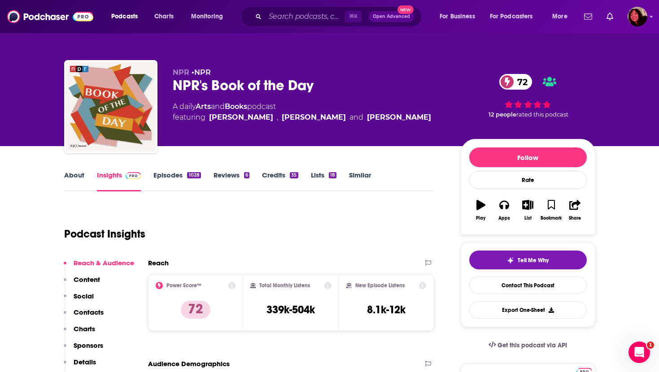
scroll to position [67, 0]
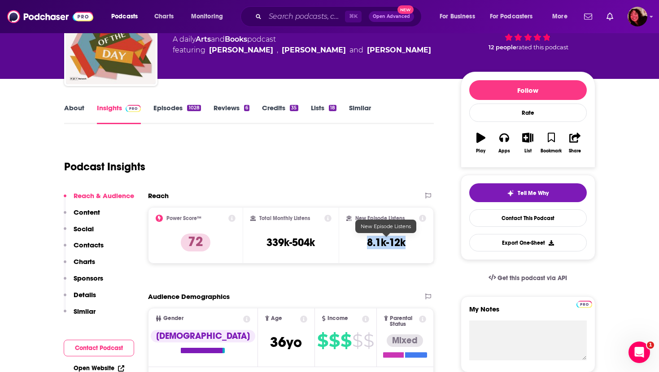
drag, startPoint x: 355, startPoint y: 243, endPoint x: 419, endPoint y: 243, distance: 63.7
click at [419, 243] on div "New Episode Listens 8.1k-12k" at bounding box center [386, 235] width 80 height 41
copy h3 "8.1k-12k"
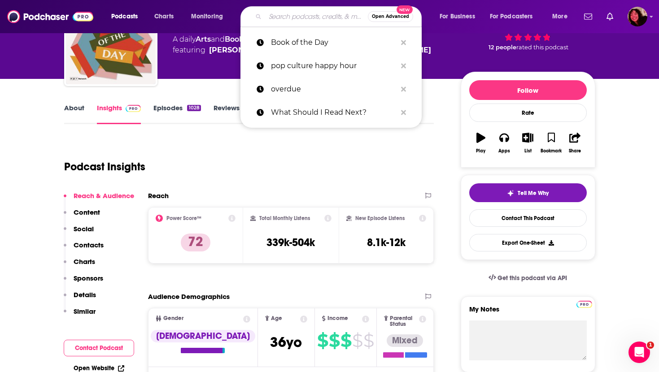
click at [292, 14] on input "Search podcasts, credits, & more..." at bounding box center [316, 16] width 103 height 14
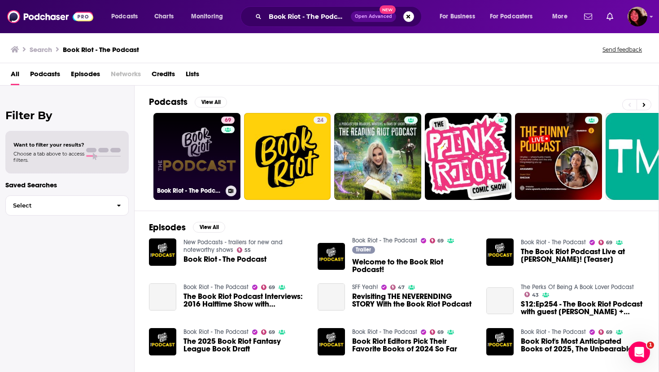
click at [177, 168] on link "69 Book Riot - The Podcast" at bounding box center [196, 156] width 87 height 87
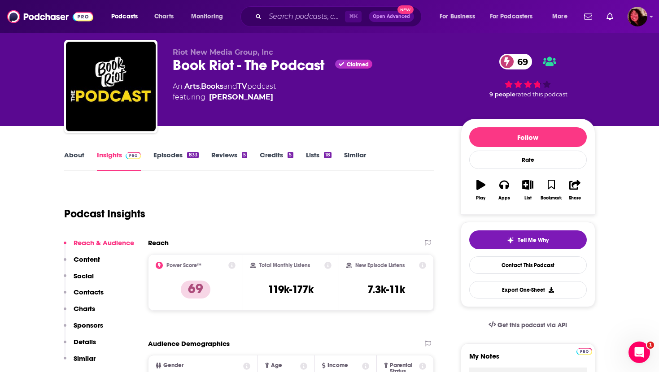
scroll to position [24, 0]
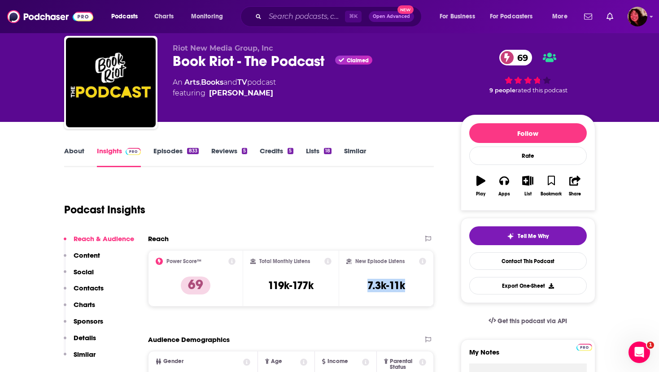
drag, startPoint x: 364, startPoint y: 284, endPoint x: 418, endPoint y: 285, distance: 53.4
click at [418, 285] on div "New Episode Listens 7.3k-11k" at bounding box center [386, 278] width 80 height 41
copy h3 "7.3k-11k"
click at [75, 148] on link "About" at bounding box center [74, 157] width 20 height 21
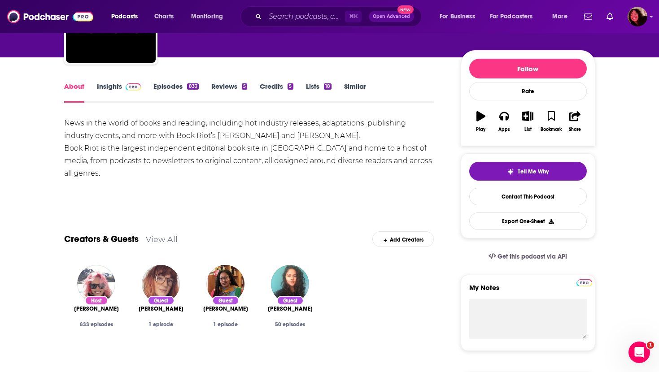
scroll to position [92, 0]
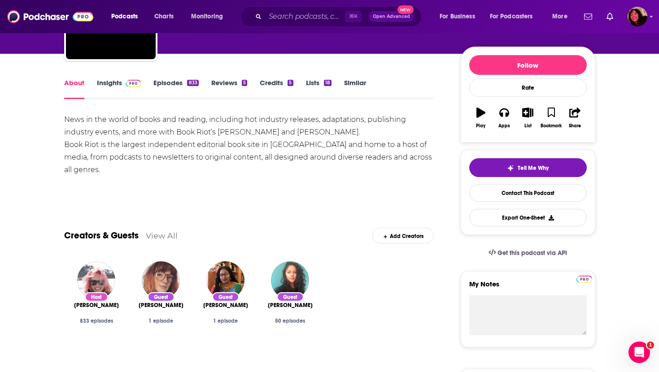
click at [109, 77] on div "About Insights Episodes 833 Reviews 5 Credits 5 Lists 18 Similar" at bounding box center [249, 88] width 370 height 22
click at [107, 87] on link "Insights" at bounding box center [119, 89] width 44 height 21
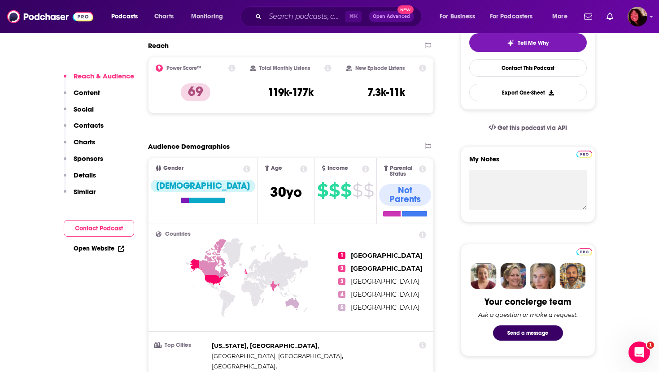
click at [89, 123] on p "Contacts" at bounding box center [89, 125] width 30 height 9
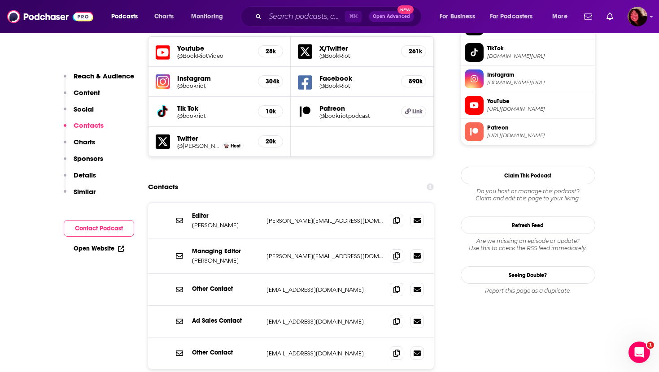
scroll to position [831, 0]
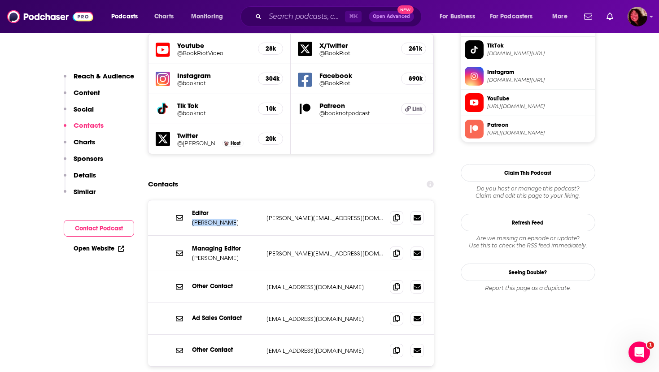
drag, startPoint x: 228, startPoint y: 172, endPoint x: 190, endPoint y: 173, distance: 38.1
click at [190, 201] on div "Editor Kelly Jensen kelly@bookriot.com kelly@bookriot.com" at bounding box center [291, 218] width 286 height 35
copy p "Kelly Jensen"
click at [393, 211] on span at bounding box center [396, 217] width 13 height 13
click at [395, 249] on icon at bounding box center [396, 252] width 6 height 7
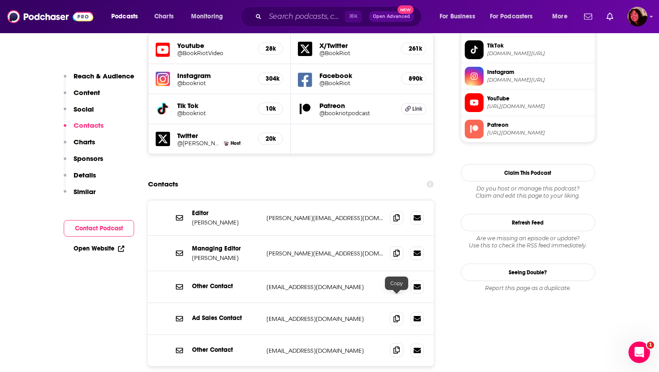
click at [396, 347] on icon at bounding box center [396, 350] width 6 height 7
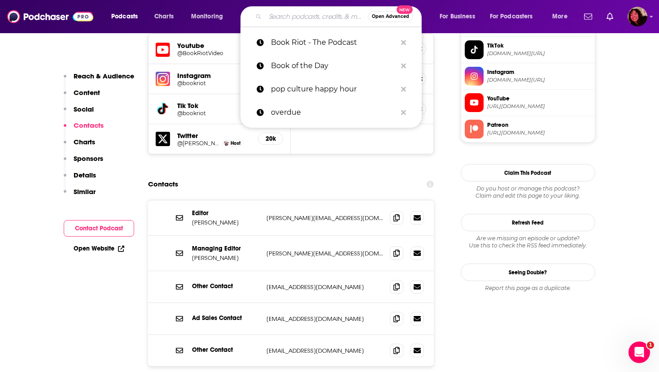
click at [271, 19] on input "Search podcasts, credits, & more..." at bounding box center [316, 16] width 103 height 14
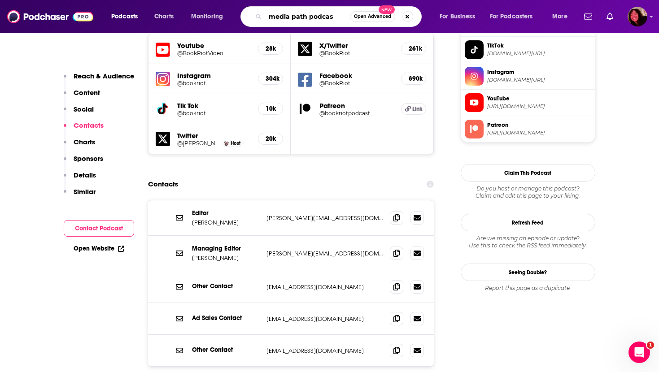
type input "media path podcast"
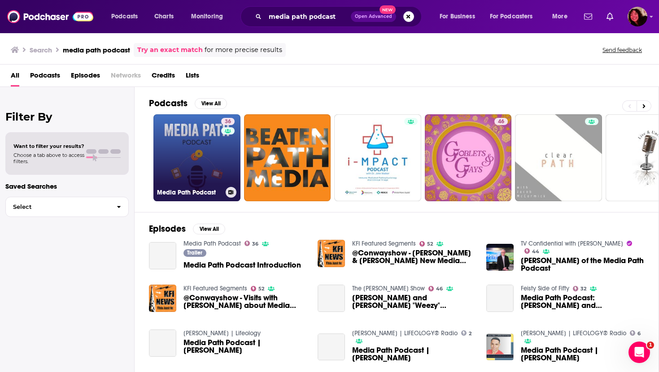
click at [214, 161] on link "36 Media Path Podcast" at bounding box center [196, 157] width 87 height 87
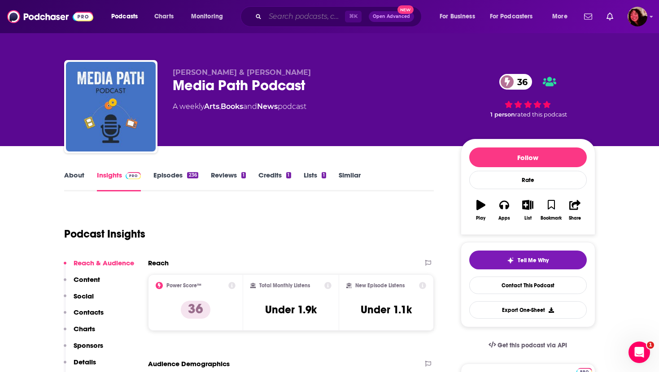
click at [304, 20] on input "Search podcasts, credits, & more..." at bounding box center [305, 16] width 80 height 14
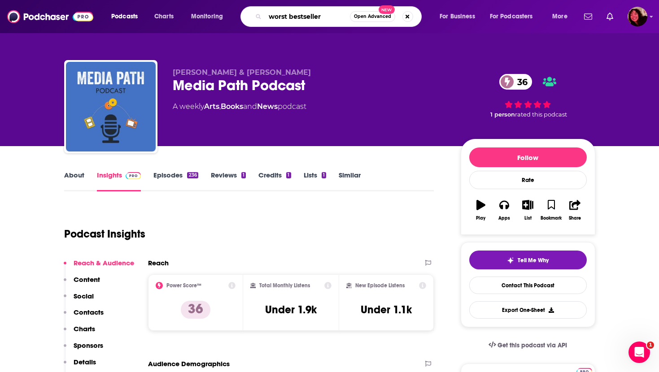
type input "worst bestsellers"
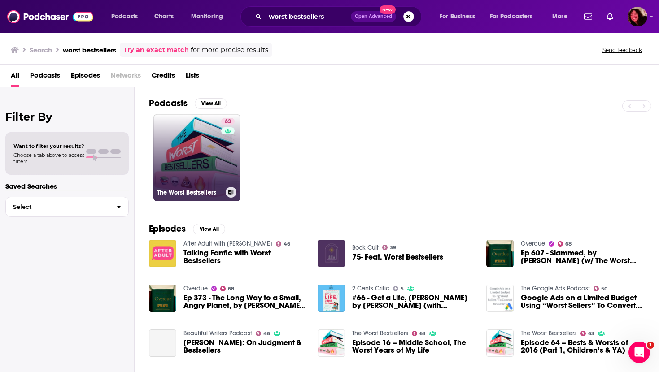
click at [197, 154] on link "63 The Worst Bestsellers" at bounding box center [196, 157] width 87 height 87
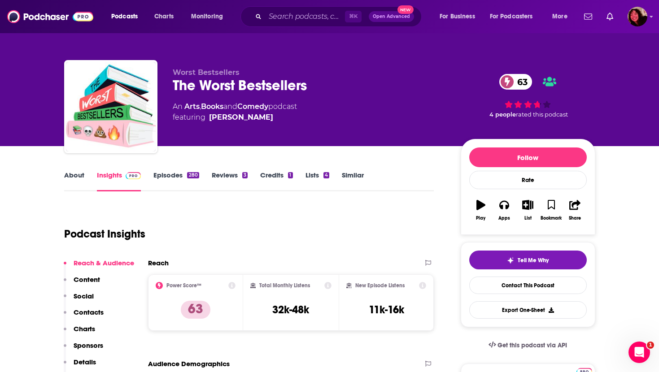
scroll to position [44, 0]
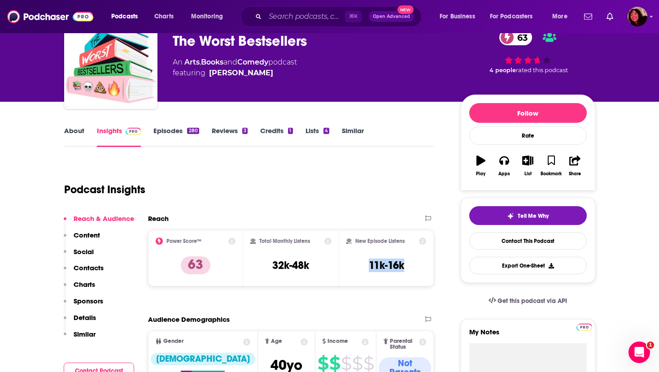
drag, startPoint x: 365, startPoint y: 264, endPoint x: 414, endPoint y: 266, distance: 49.4
click at [414, 266] on div "New Episode Listens 11k-16k" at bounding box center [386, 258] width 80 height 41
copy h3 "11k-16k"
click at [74, 134] on link "About" at bounding box center [74, 137] width 20 height 21
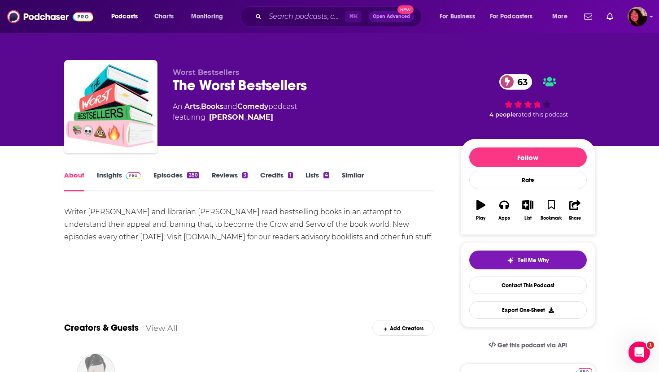
drag, startPoint x: 277, startPoint y: 116, endPoint x: 268, endPoint y: 120, distance: 9.8
click at [268, 120] on span "featuring Renata Sancken" at bounding box center [235, 117] width 124 height 11
copy span "Renata Sancken"
click at [308, 17] on input "Search podcasts, credits, & more..." at bounding box center [305, 16] width 80 height 14
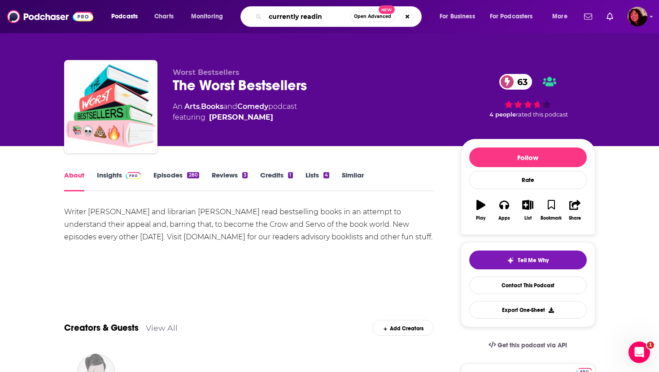
type input "currently reading"
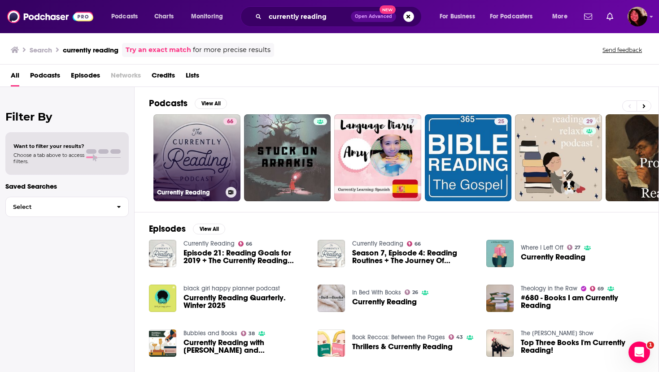
click at [179, 183] on link "66 Currently Reading" at bounding box center [196, 157] width 87 height 87
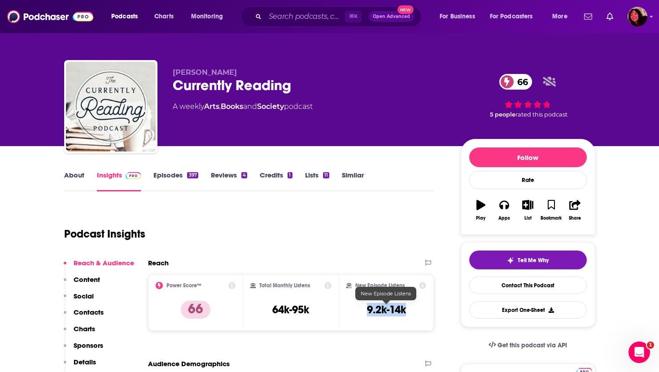
drag, startPoint x: 365, startPoint y: 308, endPoint x: 406, endPoint y: 307, distance: 41.3
click at [406, 307] on div "New Episode Listens 9.2k-14k" at bounding box center [386, 302] width 80 height 41
copy h3 "9.2k-14k"
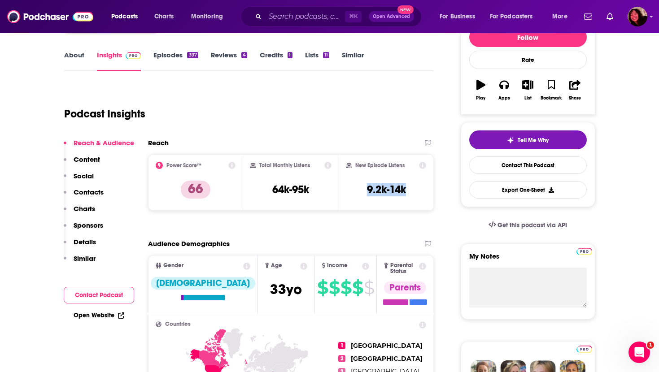
scroll to position [119, 0]
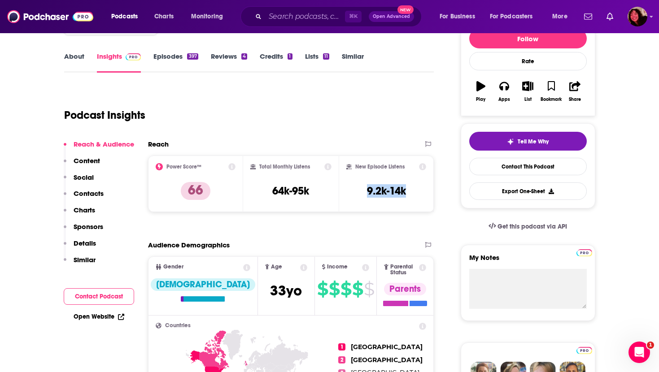
click at [99, 195] on p "Contacts" at bounding box center [89, 193] width 30 height 9
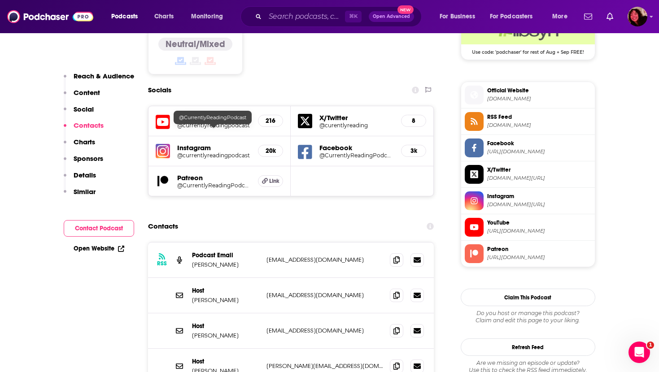
scroll to position [800, 0]
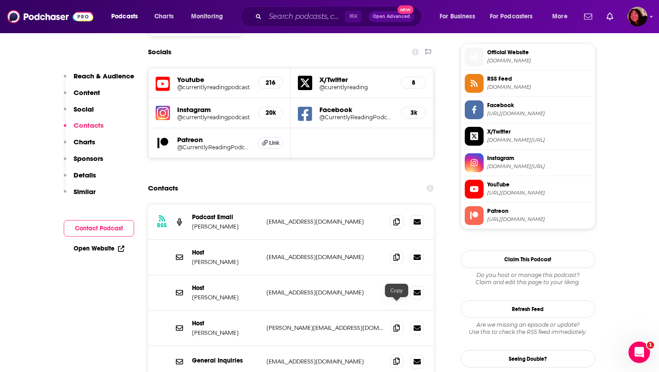
click at [396, 358] on icon at bounding box center [396, 361] width 6 height 7
click at [395, 324] on icon at bounding box center [396, 327] width 6 height 7
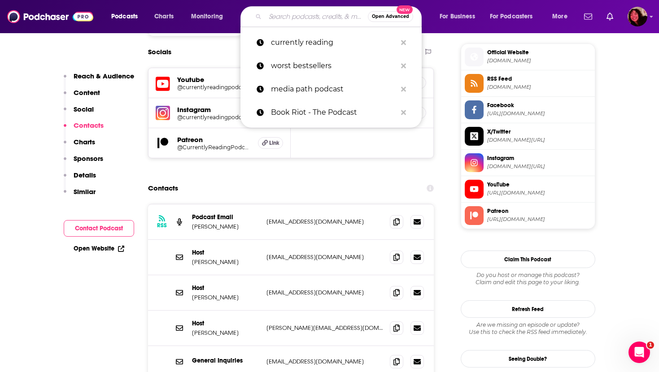
click at [301, 18] on input "Search podcasts, credits, & more..." at bounding box center [316, 16] width 103 height 14
paste input "mhickey@npr.org Wait Wait... Don't Tell Me! (Not My Job) Monica Hickley booker …"
type input "mhickey@npr.org Wait Wait... Don't Tell Me! (Not My Job) Monica Hickley booker …"
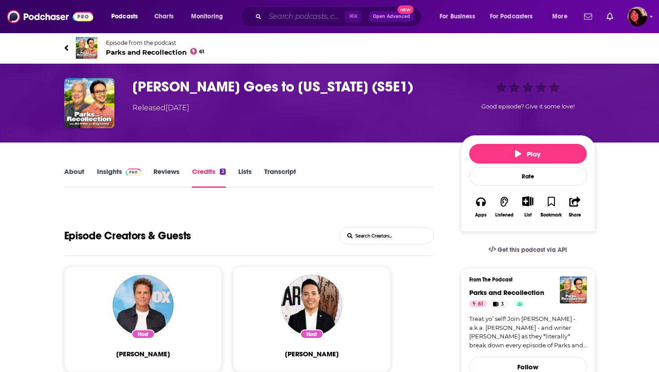
click at [278, 19] on input "Search podcasts, credits, & more..." at bounding box center [305, 16] width 80 height 14
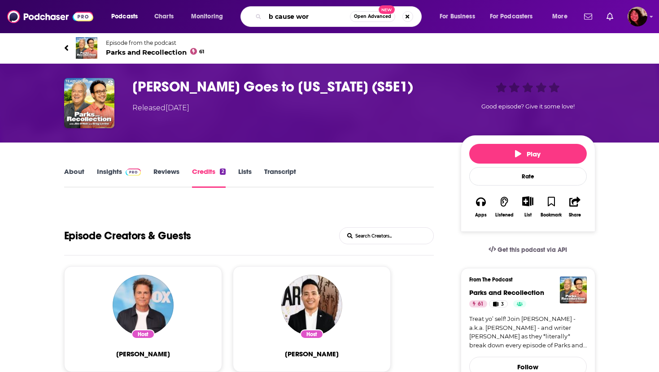
type input "b cause work"
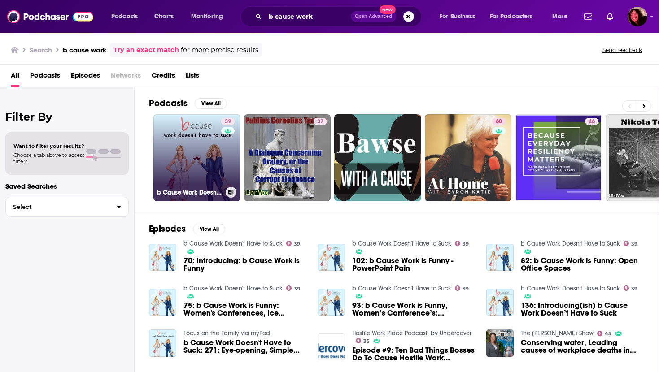
click at [173, 143] on link "39 b Cause Work Doesn't Have to Suck" at bounding box center [196, 157] width 87 height 87
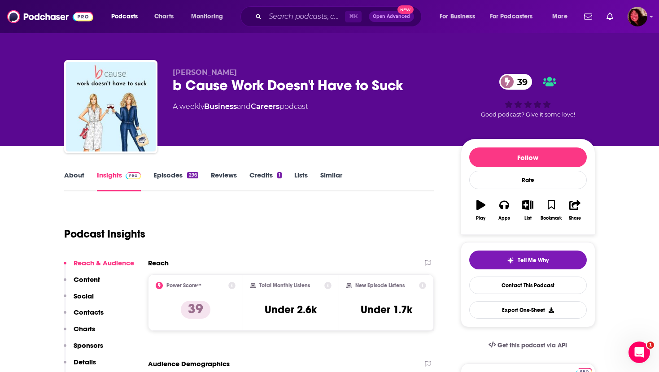
click at [70, 175] on link "About" at bounding box center [74, 181] width 20 height 21
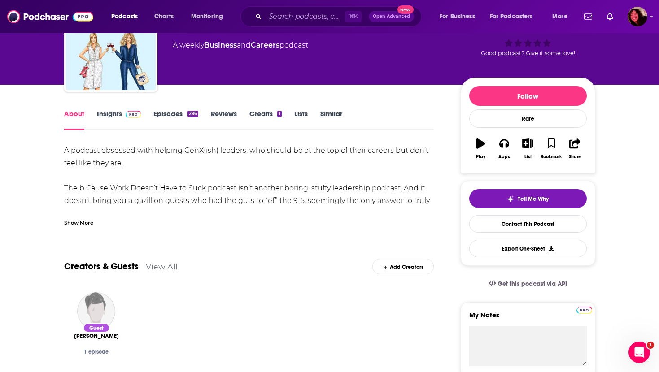
scroll to position [96, 0]
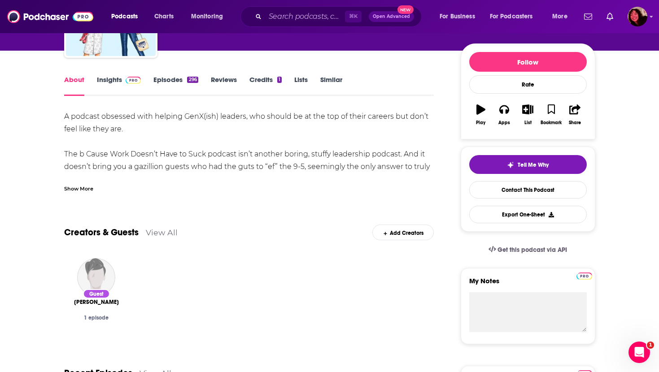
click at [70, 191] on div "Show More" at bounding box center [78, 188] width 29 height 9
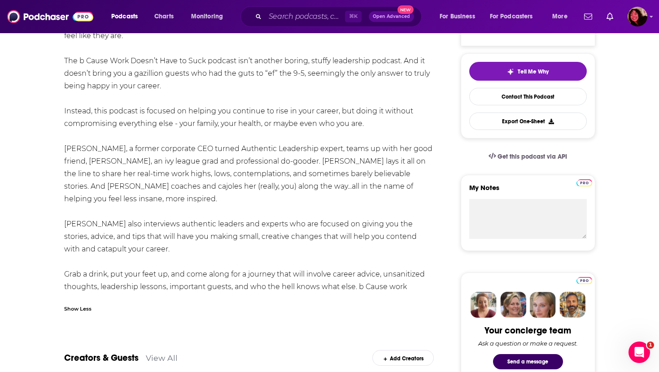
scroll to position [0, 0]
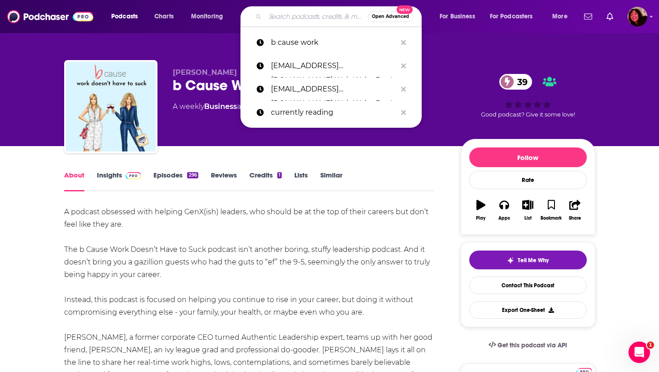
click at [307, 18] on input "Search podcasts, credits, & more..." at bounding box center [316, 16] width 103 height 14
paste input "Entry Level with [PERSON_NAME]"
type input "Entry Level with [PERSON_NAME]"
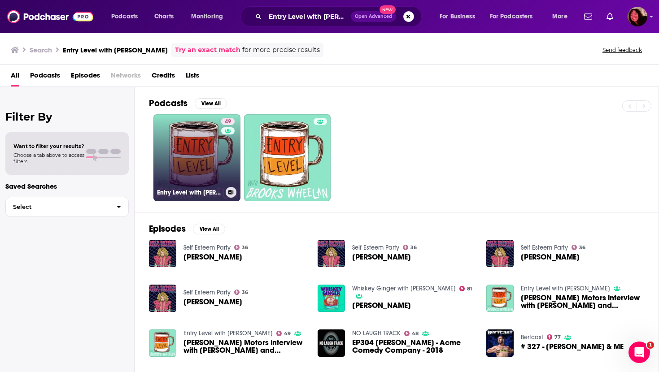
click at [199, 162] on link "49 Entry Level with [PERSON_NAME]" at bounding box center [196, 157] width 87 height 87
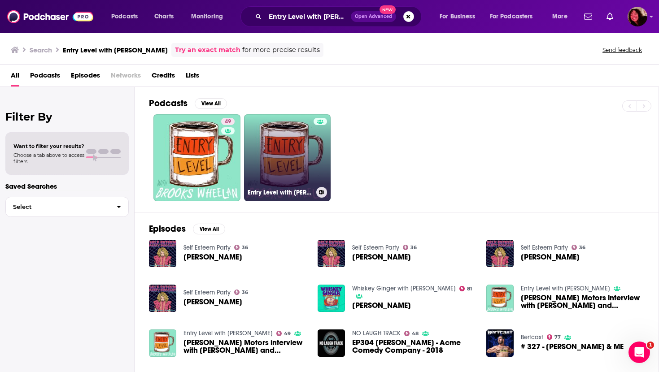
click at [290, 166] on link "Entry Level with [PERSON_NAME]" at bounding box center [287, 157] width 87 height 87
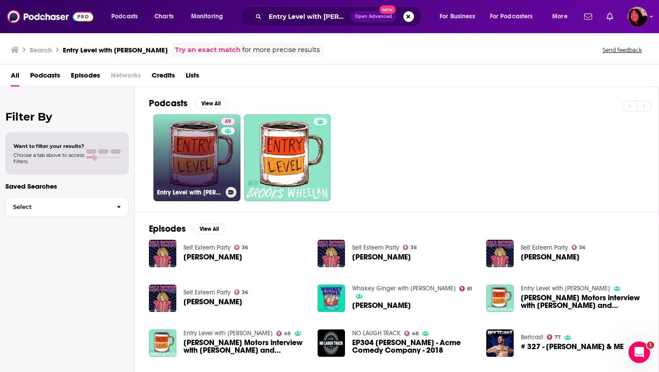
click at [213, 153] on link "49 Entry Level with [PERSON_NAME]" at bounding box center [196, 157] width 87 height 87
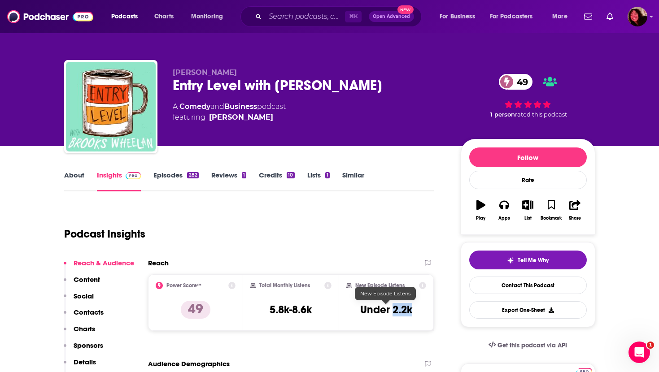
drag, startPoint x: 417, startPoint y: 308, endPoint x: 393, endPoint y: 309, distance: 23.3
click at [393, 309] on div "New Episode Listens Under 2.2k" at bounding box center [386, 302] width 80 height 41
copy h3 "2.2k"
click at [65, 176] on link "About" at bounding box center [74, 181] width 20 height 21
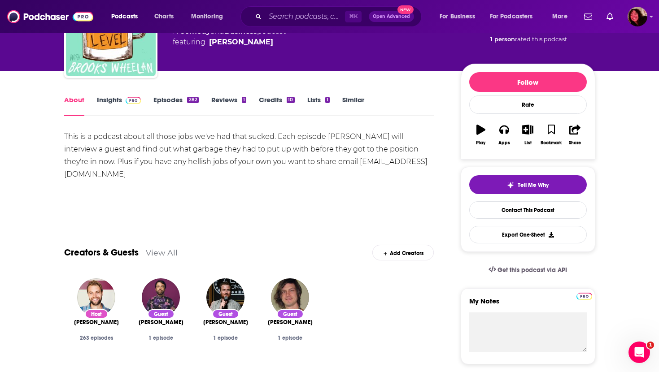
scroll to position [97, 0]
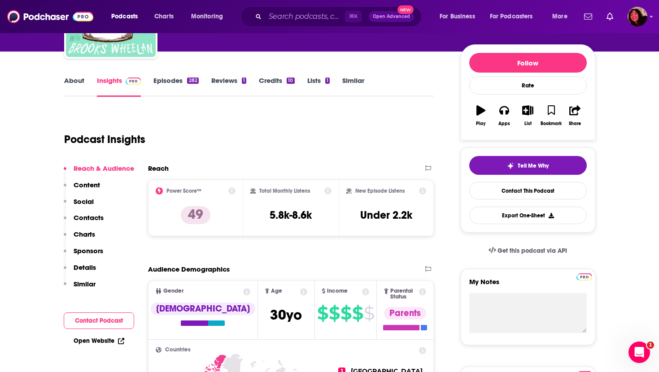
click at [96, 218] on p "Contacts" at bounding box center [89, 218] width 30 height 9
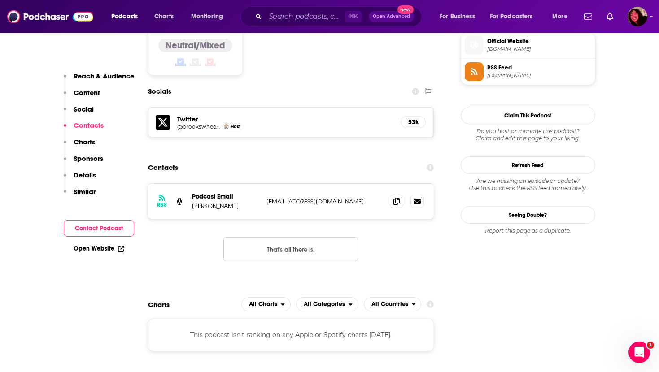
scroll to position [730, 0]
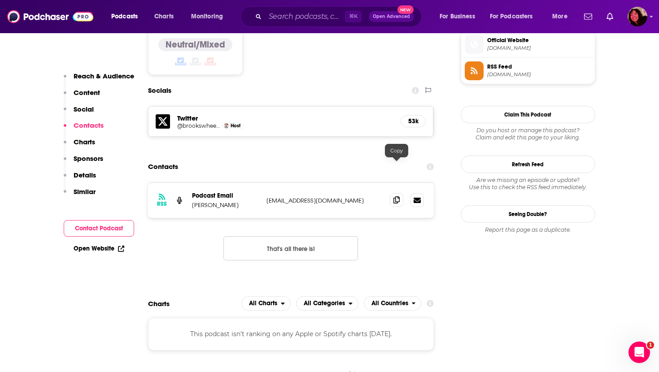
click at [395, 196] on icon at bounding box center [396, 199] width 6 height 7
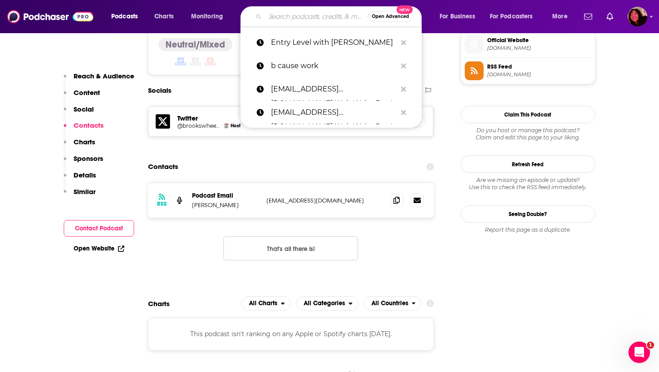
click at [288, 18] on input "Search podcasts, credits, & more..." at bounding box center [316, 16] width 103 height 14
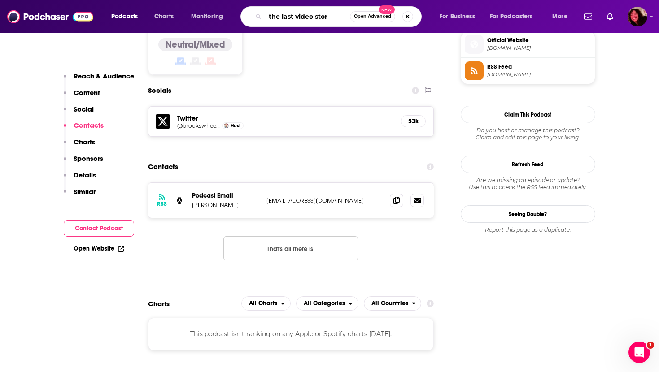
type input "the last video store"
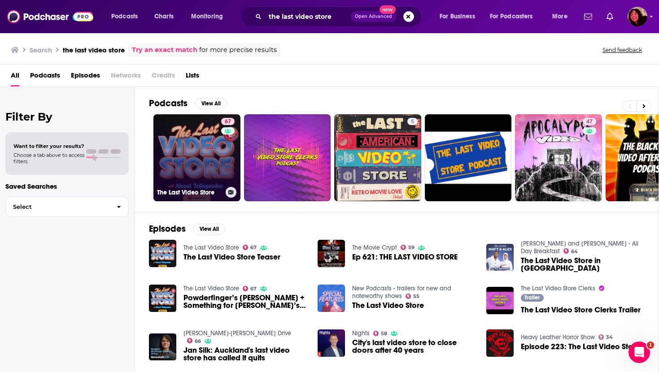
click at [176, 152] on link "67 The Last Video Store" at bounding box center [196, 157] width 87 height 87
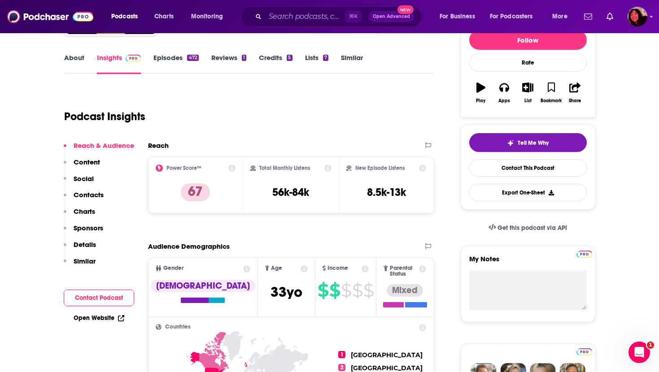
scroll to position [62, 0]
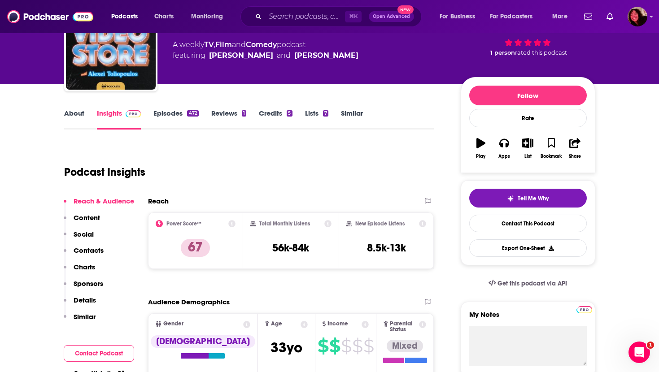
click at [73, 115] on link "About" at bounding box center [74, 119] width 20 height 21
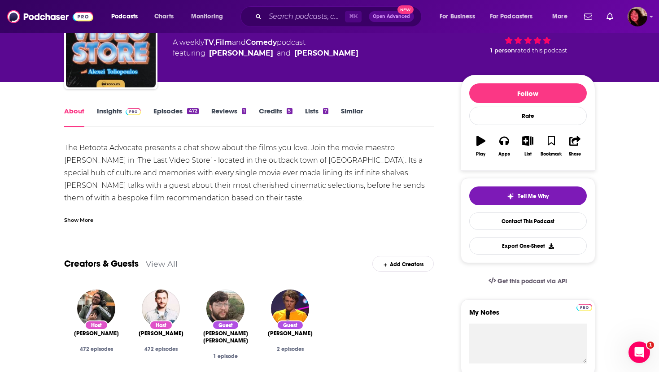
scroll to position [66, 0]
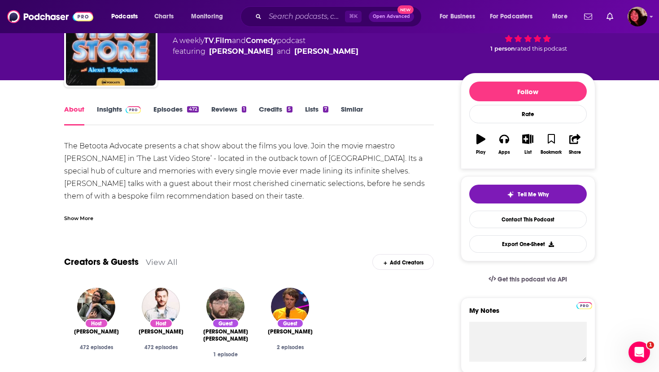
click at [72, 217] on div "Show More" at bounding box center [78, 218] width 29 height 9
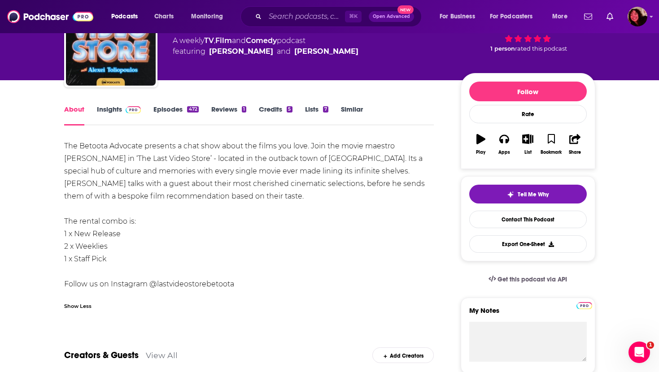
click at [108, 110] on link "Insights" at bounding box center [119, 115] width 44 height 21
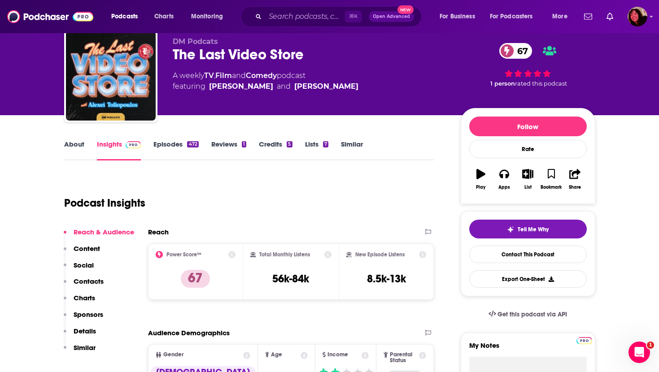
scroll to position [8, 0]
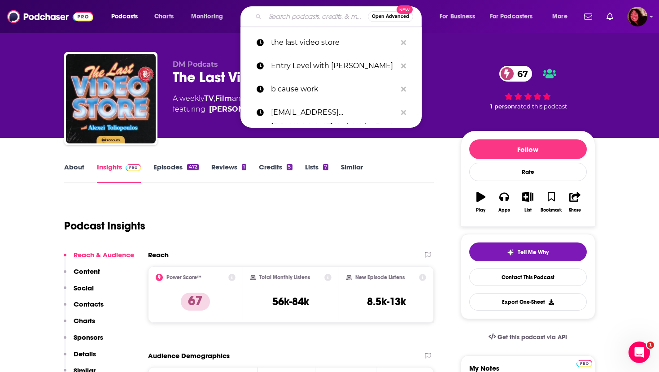
click at [289, 22] on input "Search podcasts, credits, & more..." at bounding box center [316, 16] width 103 height 14
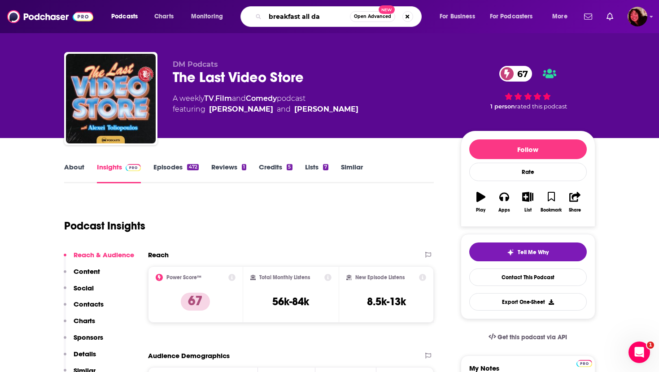
type input "breakfast all day"
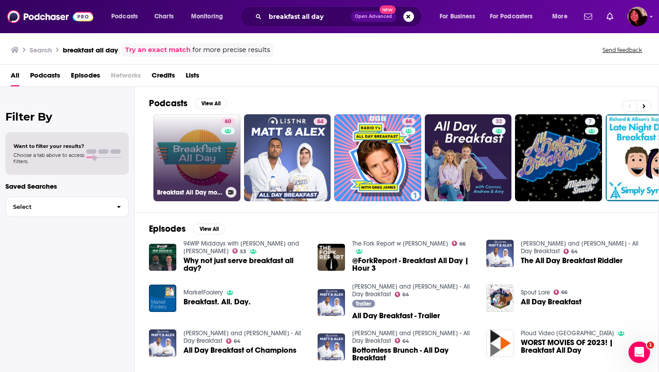
click at [195, 166] on link "60 Breakfast All Day movie reviews" at bounding box center [196, 157] width 87 height 87
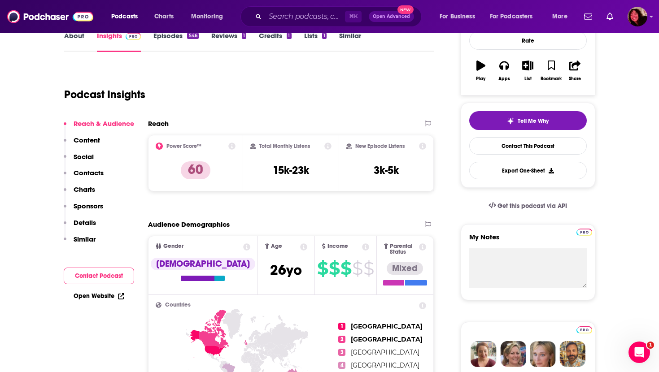
scroll to position [101, 0]
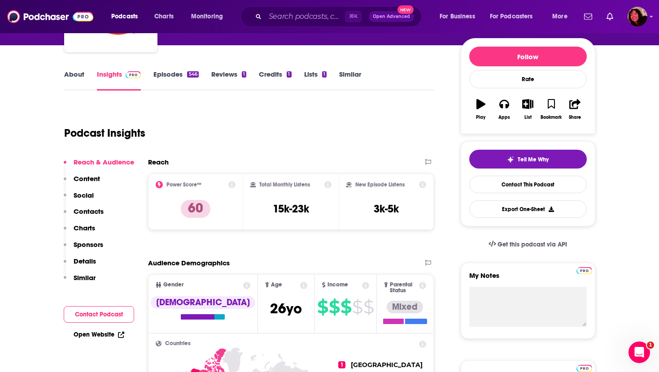
click at [69, 74] on link "About" at bounding box center [74, 80] width 20 height 21
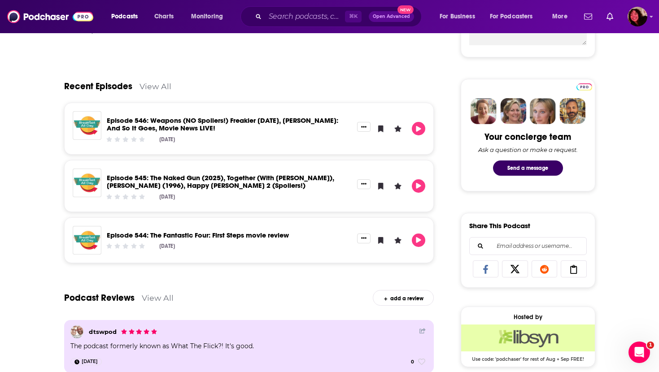
scroll to position [408, 0]
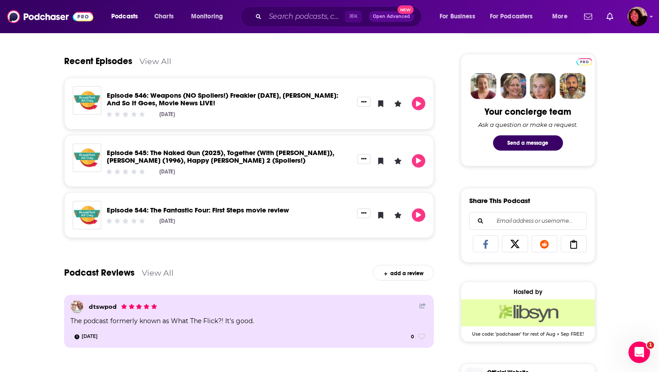
click at [166, 153] on link "Episode 545: The Naked Gun (2025), Together (With [PERSON_NAME]), [PERSON_NAME]…" at bounding box center [220, 156] width 227 height 16
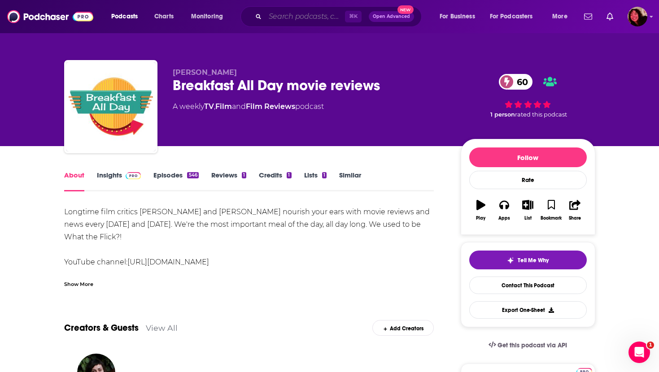
click at [297, 14] on input "Search podcasts, credits, & more..." at bounding box center [305, 16] width 80 height 14
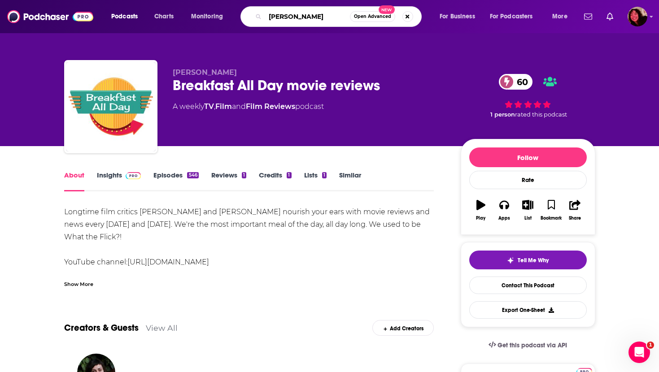
type input "[PERSON_NAME] with"
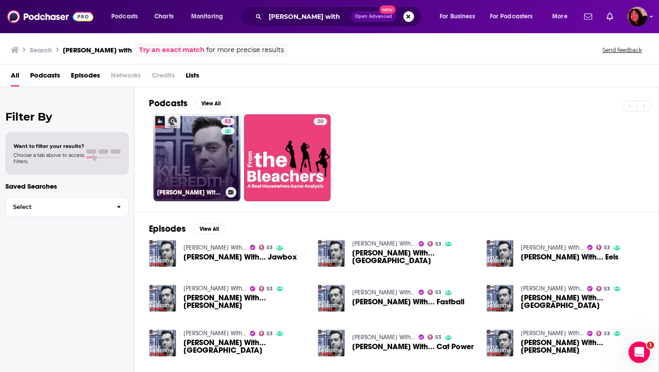
click at [178, 145] on link "53 [PERSON_NAME] With..." at bounding box center [196, 157] width 87 height 87
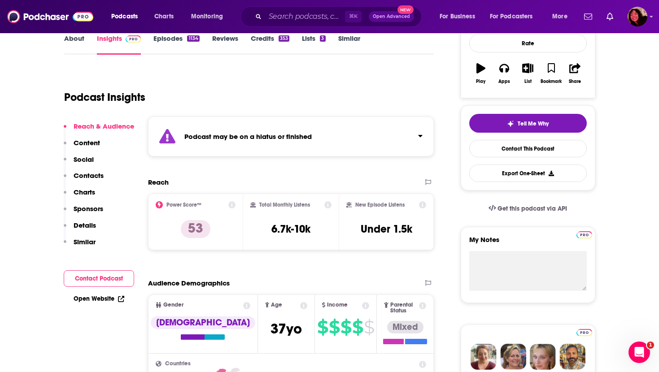
scroll to position [139, 0]
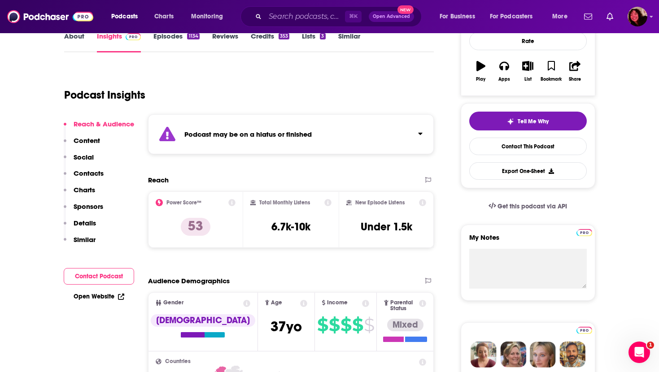
click at [87, 297] on link "Open Website" at bounding box center [99, 297] width 51 height 8
click at [290, 17] on input "Search podcasts, credits, & more..." at bounding box center [305, 16] width 80 height 14
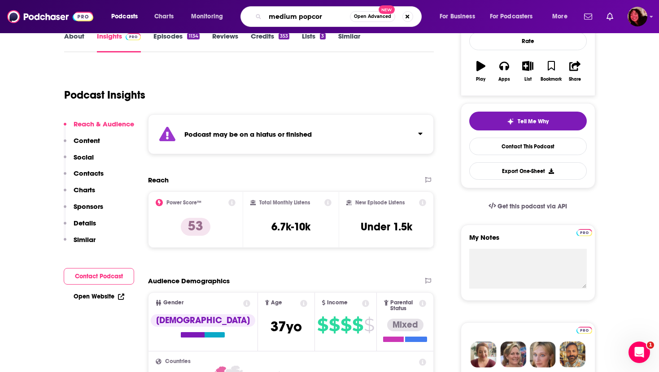
type input "medium popcord"
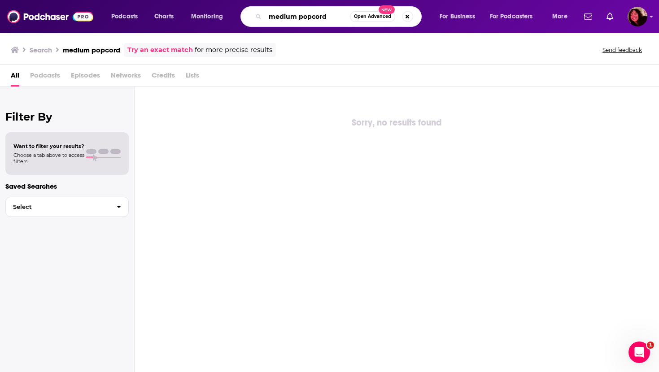
click at [331, 17] on input "medium popcord" at bounding box center [307, 16] width 85 height 14
type input "medium popcorn"
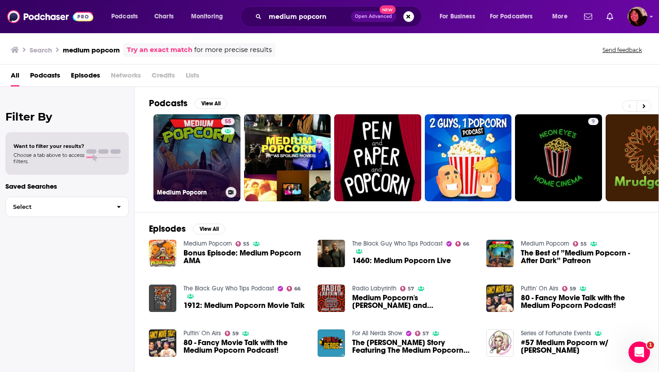
click at [194, 135] on link "55 Medium Popcorn" at bounding box center [196, 157] width 87 height 87
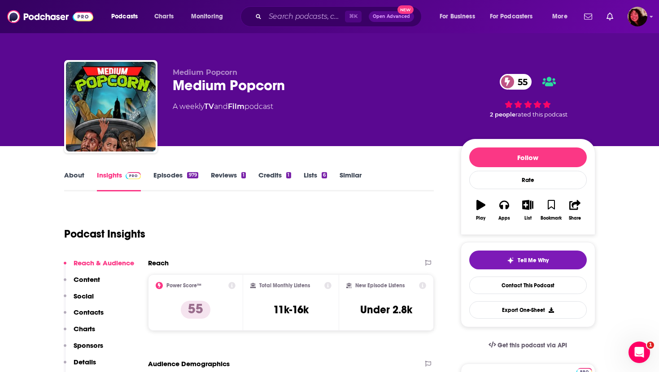
click at [68, 172] on link "About" at bounding box center [74, 181] width 20 height 21
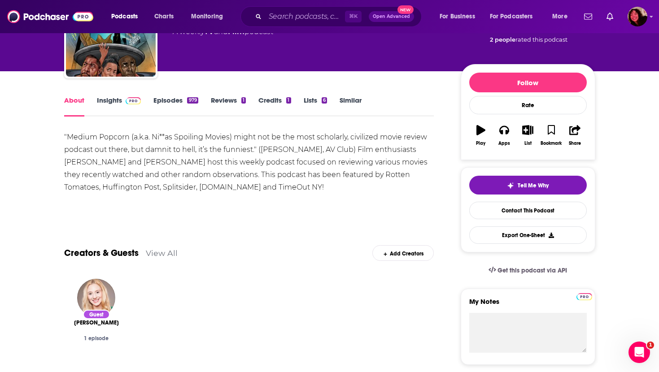
scroll to position [75, 0]
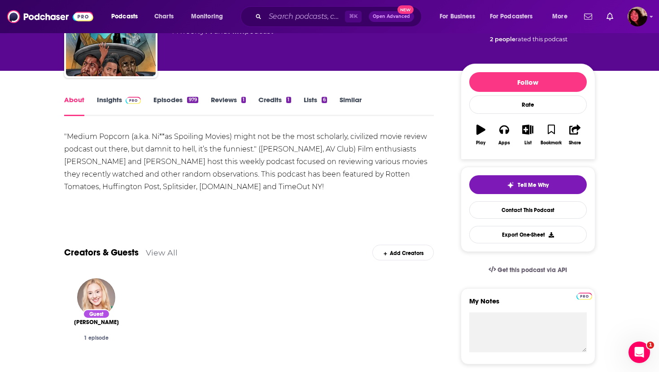
click at [106, 103] on link "Insights" at bounding box center [119, 106] width 44 height 21
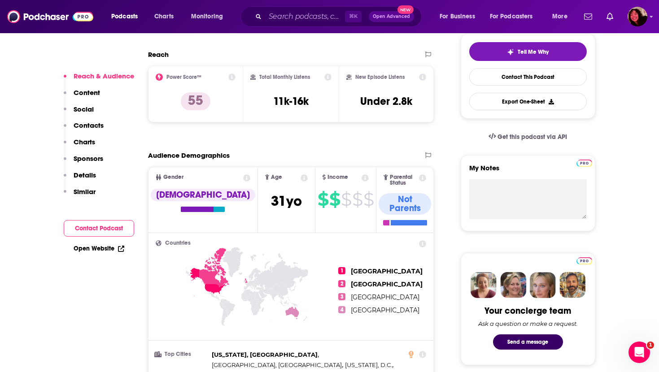
scroll to position [210, 0]
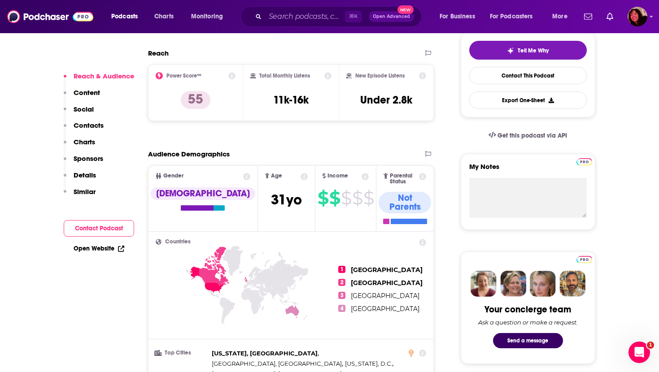
click at [93, 251] on link "Open Website" at bounding box center [99, 249] width 51 height 8
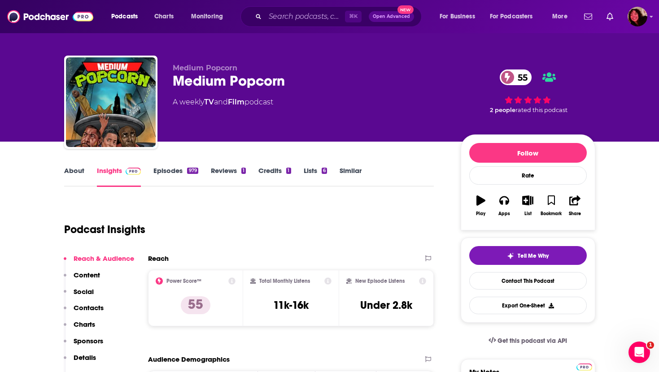
scroll to position [0, 0]
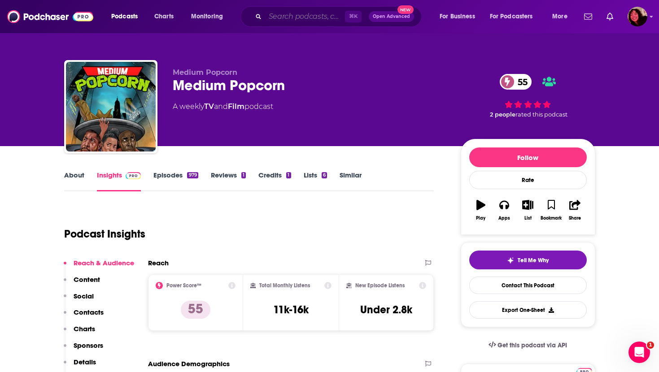
click at [285, 14] on input "Search podcasts, credits, & more..." at bounding box center [305, 16] width 80 height 14
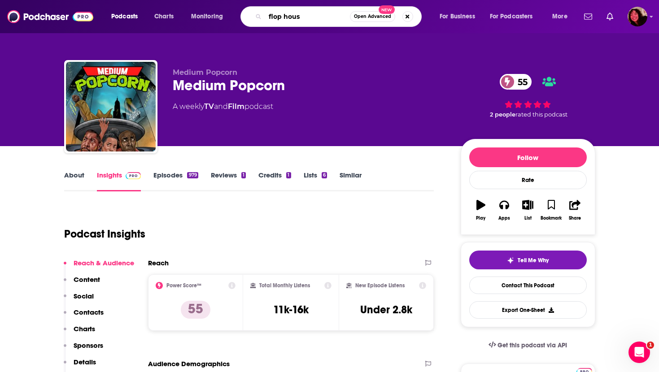
type input "flop house"
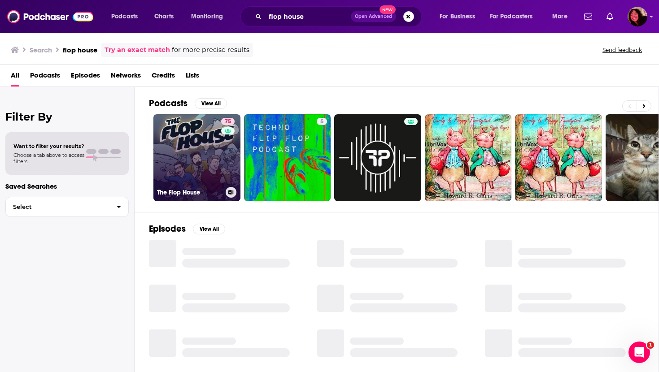
click at [182, 144] on link "75 The Flop House" at bounding box center [196, 157] width 87 height 87
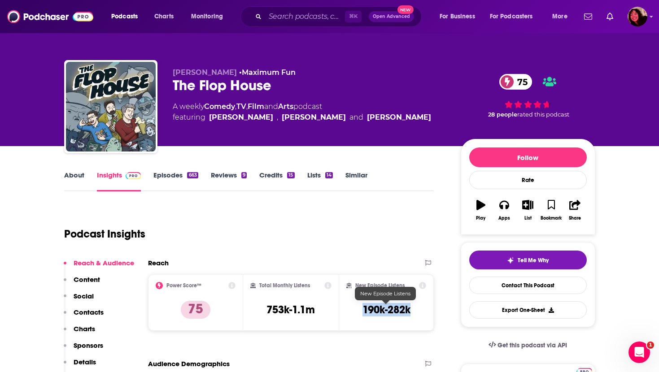
drag, startPoint x: 357, startPoint y: 310, endPoint x: 421, endPoint y: 310, distance: 64.6
click at [421, 310] on div "New Episode Listens 190k-282k" at bounding box center [386, 302] width 80 height 41
copy h3 "190k-282k"
click at [317, 21] on input "Search podcasts, credits, & more..." at bounding box center [305, 16] width 80 height 14
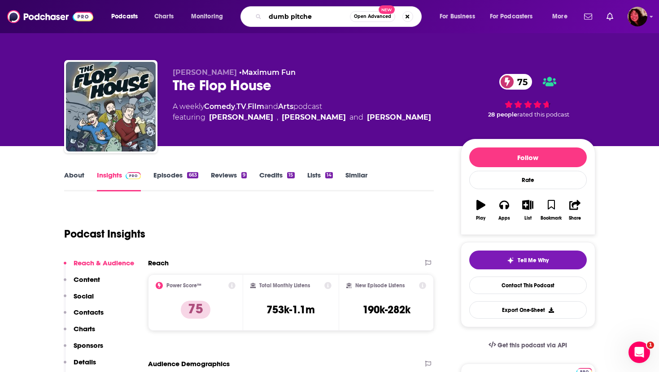
type input "dumb pitches"
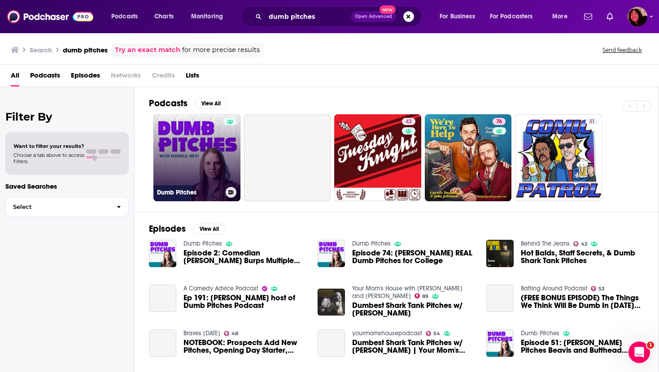
click at [185, 146] on link "Dumb Pitches" at bounding box center [196, 157] width 87 height 87
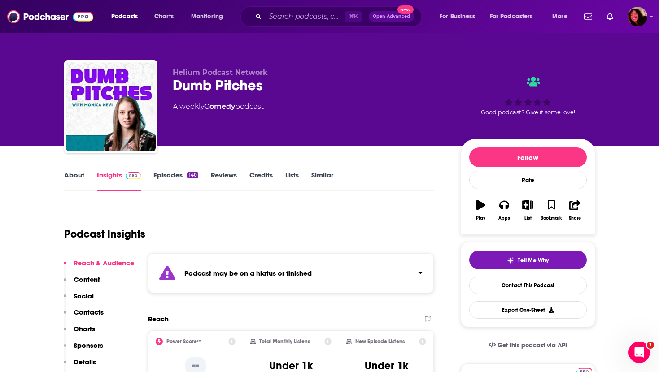
scroll to position [157, 0]
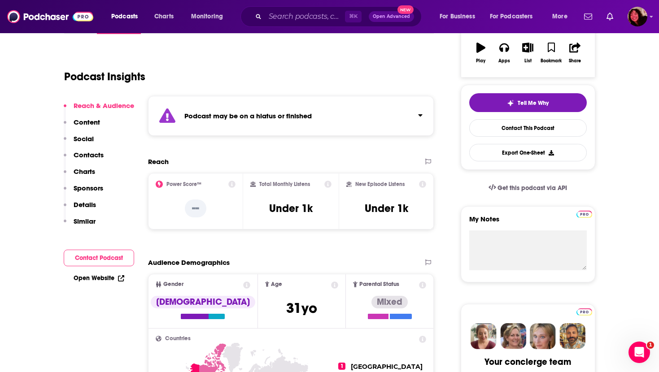
click at [108, 277] on link "Open Website" at bounding box center [99, 279] width 51 height 8
click at [281, 14] on input "Search podcasts, credits, & more..." at bounding box center [305, 16] width 80 height 14
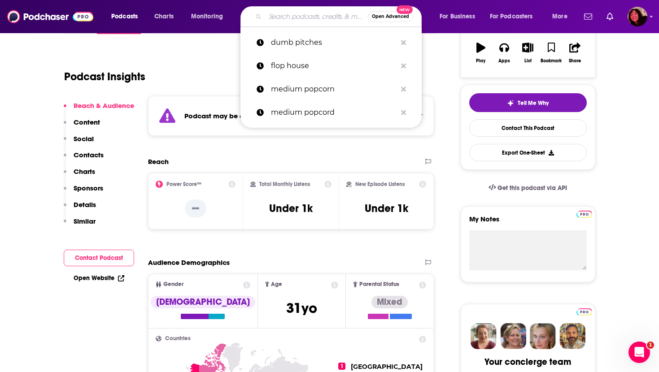
paste input "FilmDrunk Frotcast"
type input "FilmDrunk Frotcast"
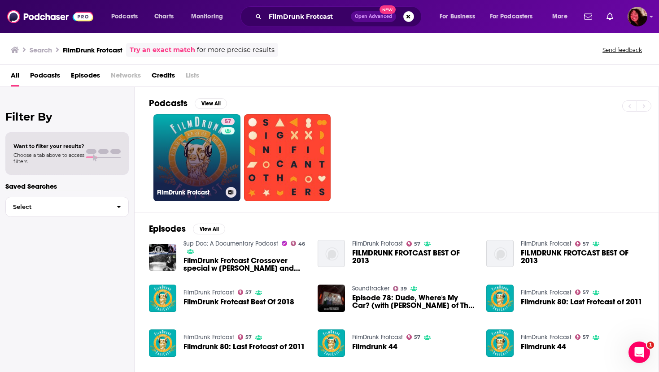
click at [201, 162] on link "57 FilmDrunk Frotcast" at bounding box center [196, 157] width 87 height 87
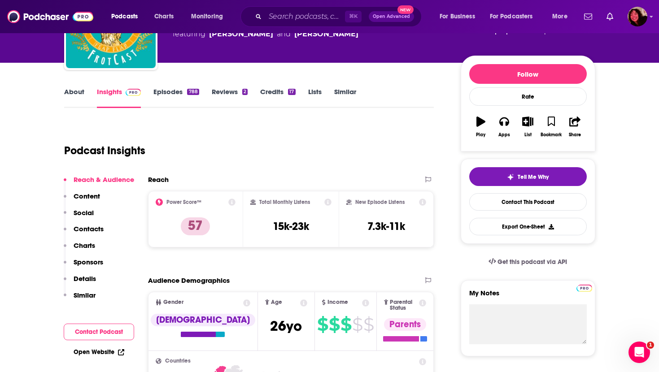
scroll to position [101, 0]
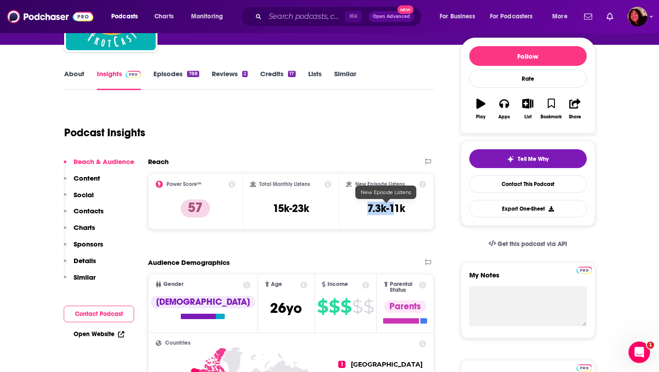
drag, startPoint x: 358, startPoint y: 207, endPoint x: 402, endPoint y: 207, distance: 44.9
click at [402, 207] on div "New Episode Listens 7.3k-11k" at bounding box center [386, 201] width 80 height 41
copy h3 "7.3k-11k"
click at [84, 208] on p "Contacts" at bounding box center [89, 211] width 30 height 9
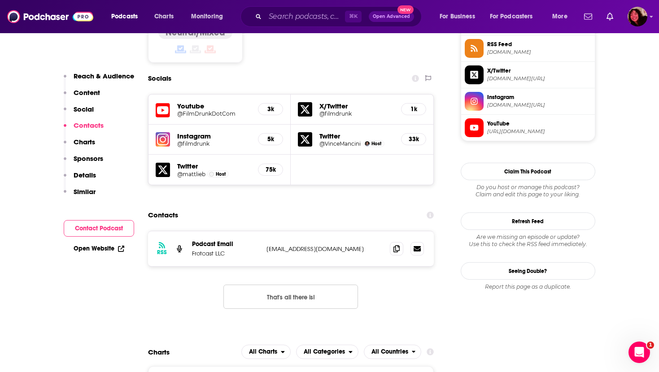
scroll to position [792, 0]
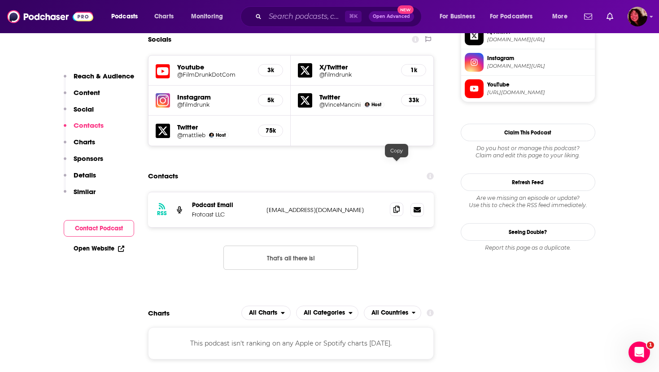
click at [398, 206] on icon at bounding box center [396, 209] width 6 height 7
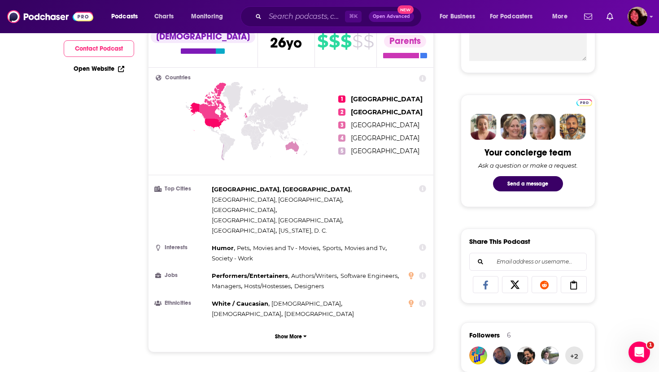
scroll to position [0, 0]
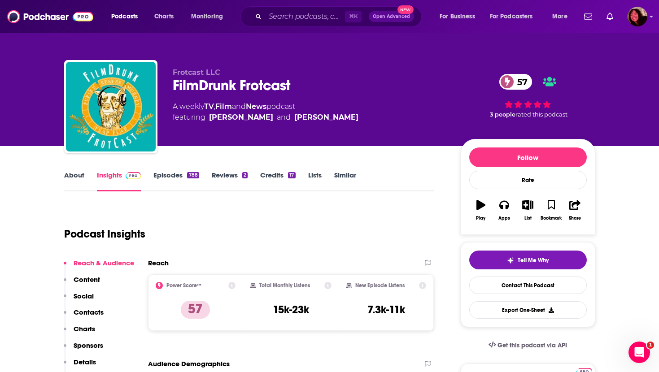
click at [71, 176] on link "About" at bounding box center [74, 181] width 20 height 21
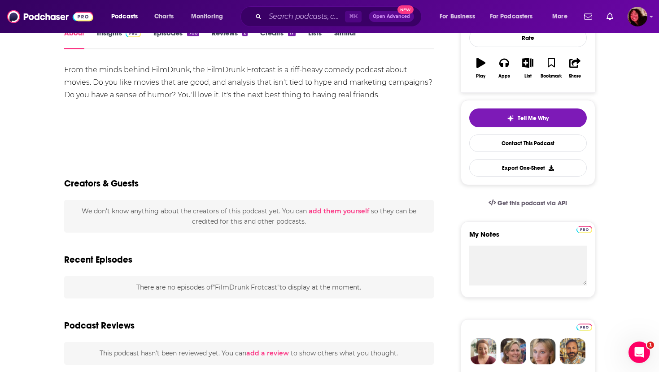
scroll to position [144, 0]
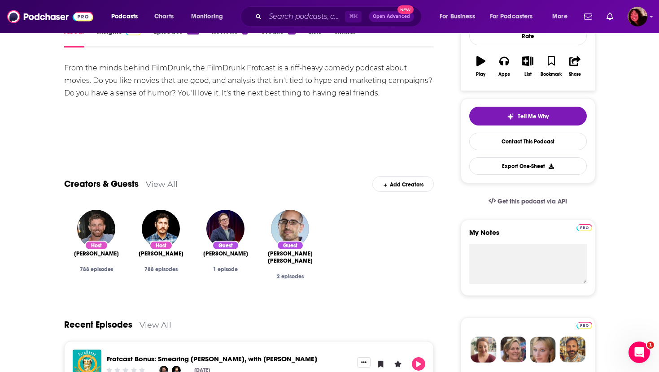
click at [96, 164] on div "Creators & Guests View All Add Creators" at bounding box center [249, 179] width 370 height 48
click at [275, 18] on input "Search podcasts, credits, & more..." at bounding box center [305, 16] width 80 height 14
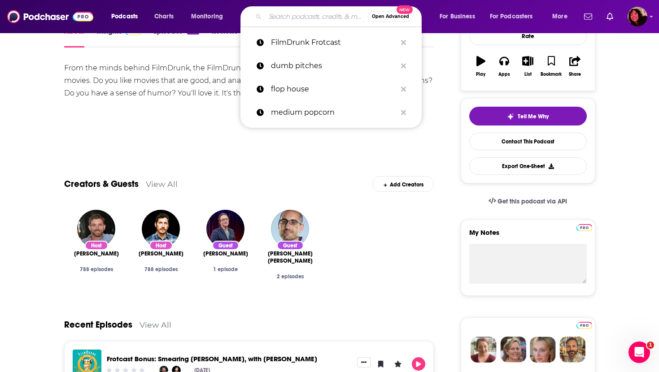
paste input "The Rewatchables"
type input "The Rewatchables"
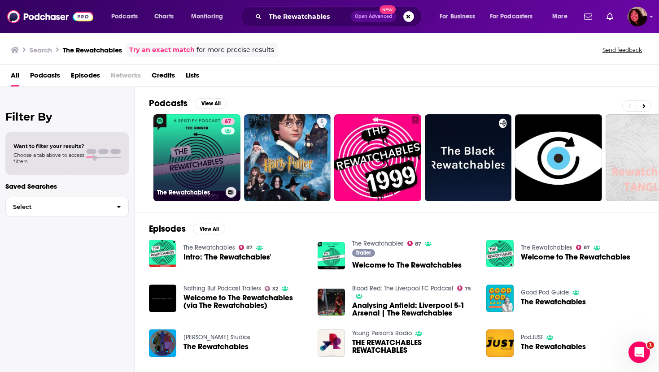
click at [201, 145] on link "87 The Rewatchables" at bounding box center [196, 157] width 87 height 87
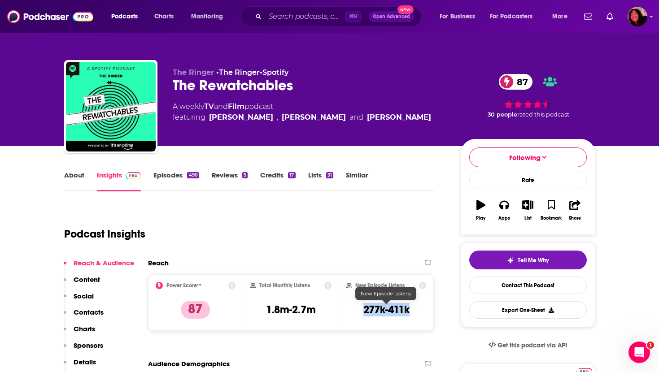
drag, startPoint x: 357, startPoint y: 305, endPoint x: 415, endPoint y: 306, distance: 57.9
click at [415, 306] on div "New Episode Listens 277k-411k" at bounding box center [386, 302] width 80 height 41
copy h3 "277k-411k"
click at [87, 312] on p "Contacts" at bounding box center [89, 312] width 30 height 9
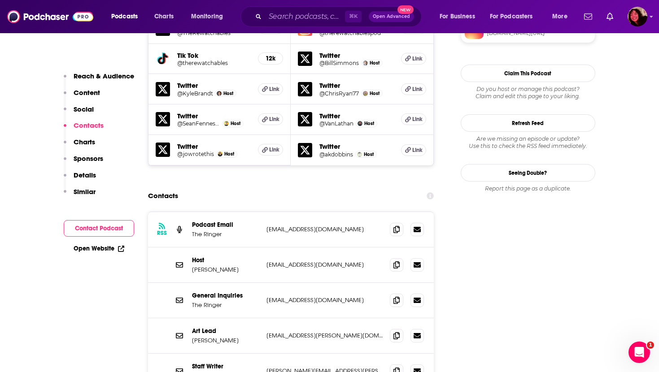
scroll to position [855, 0]
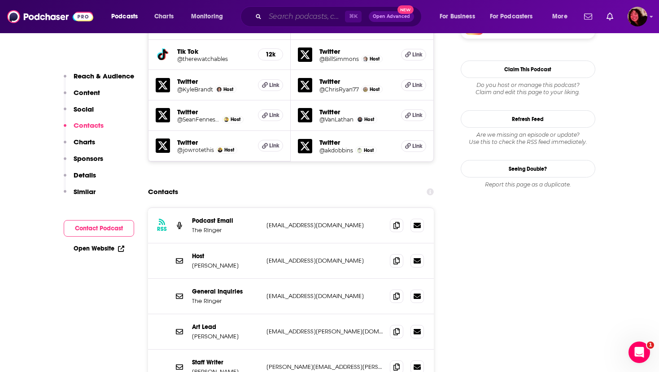
click at [315, 19] on input "Search podcasts, credits, & more..." at bounding box center [305, 16] width 80 height 14
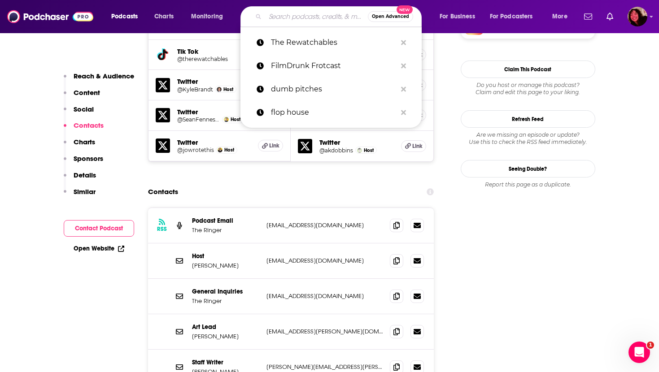
paste input "Lateral with [PERSON_NAME]"
type input "Lateral with [PERSON_NAME]"
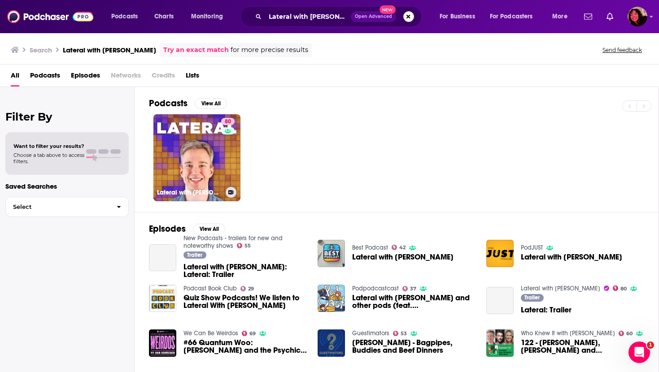
click at [185, 163] on link "80 Lateral with [PERSON_NAME]" at bounding box center [196, 157] width 87 height 87
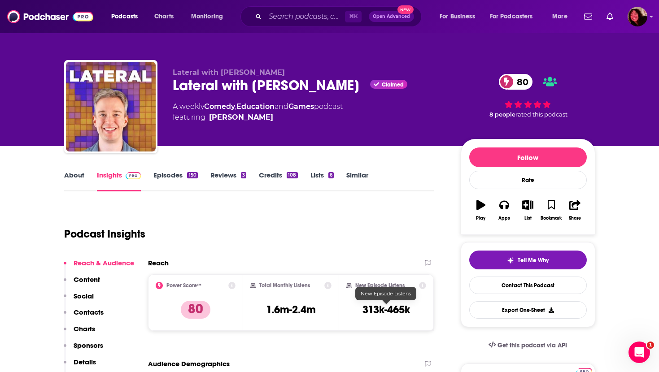
drag, startPoint x: 355, startPoint y: 306, endPoint x: 447, endPoint y: 305, distance: 92.0
drag, startPoint x: 410, startPoint y: 311, endPoint x: 363, endPoint y: 312, distance: 47.6
click at [363, 312] on div "New Episode Listens 313k-465k" at bounding box center [386, 302] width 80 height 41
copy h3 "313k-465k"
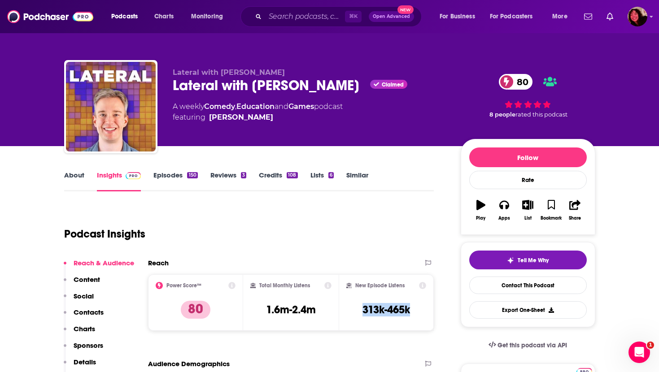
click at [87, 312] on p "Contacts" at bounding box center [89, 312] width 30 height 9
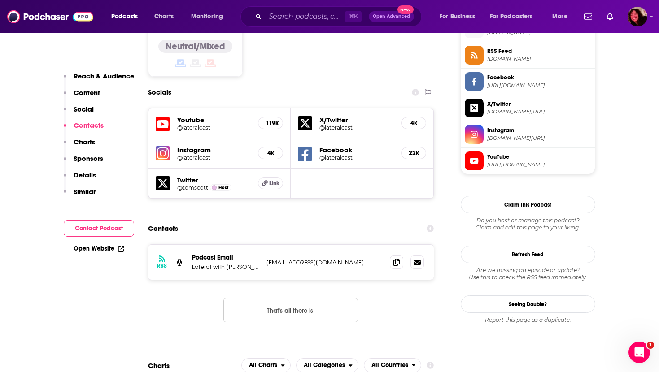
scroll to position [790, 0]
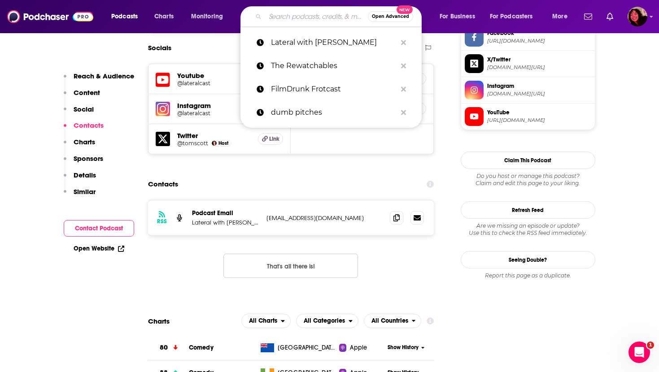
click at [285, 18] on input "Search podcasts, credits, & more..." at bounding box center [316, 16] width 103 height 14
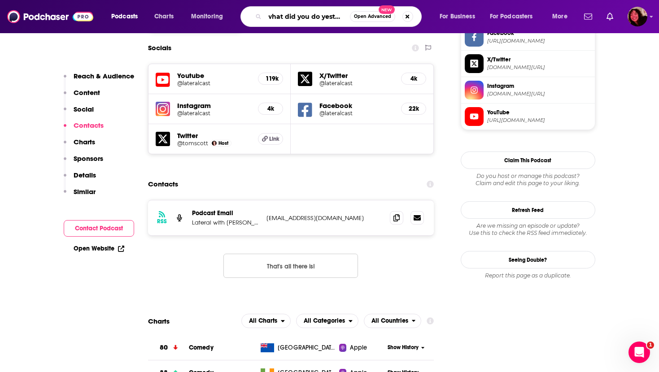
type input "what did you do [DATE]"
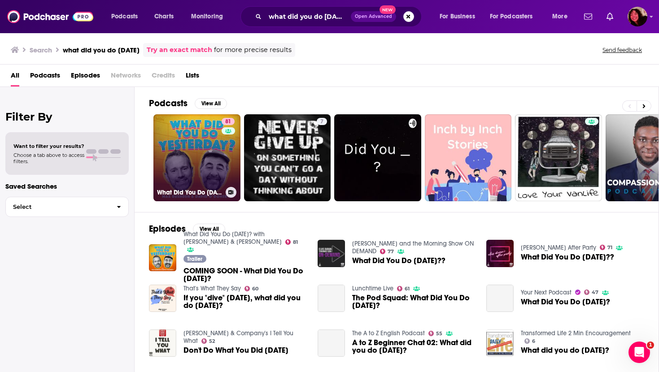
click at [177, 148] on link "81 What Did You Do [DATE]? with [PERSON_NAME] & [PERSON_NAME]" at bounding box center [196, 157] width 87 height 87
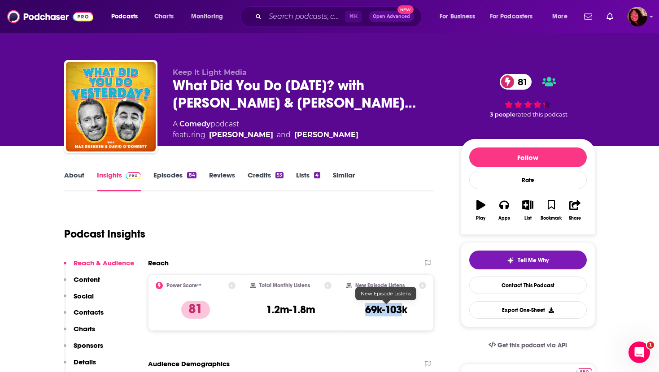
drag, startPoint x: 362, startPoint y: 314, endPoint x: 405, endPoint y: 312, distance: 42.7
click at [405, 312] on div "New Episode Listens 69k-103k" at bounding box center [386, 302] width 80 height 41
copy h3 "69k-103k"
click at [84, 176] on div "About" at bounding box center [80, 181] width 33 height 21
click at [67, 178] on link "About" at bounding box center [74, 181] width 20 height 21
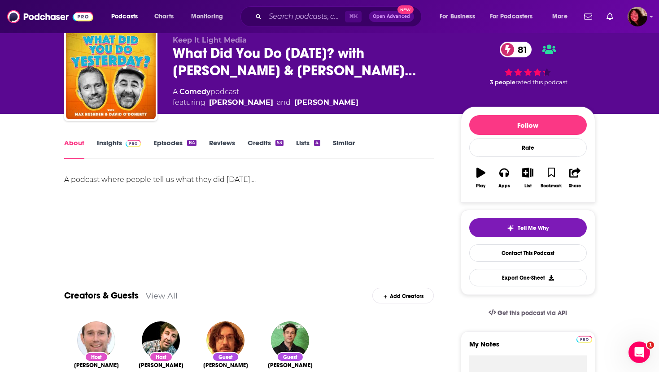
scroll to position [33, 0]
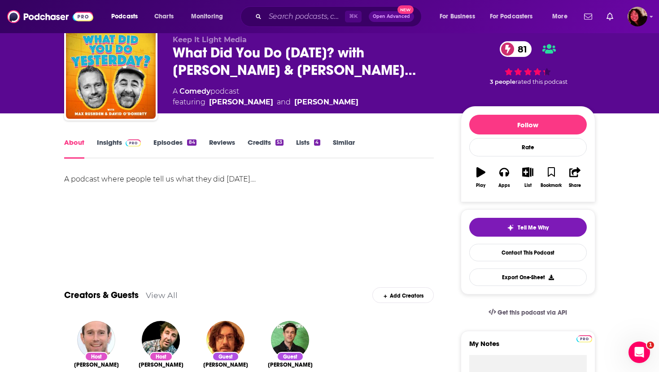
click at [104, 144] on link "Insights" at bounding box center [119, 148] width 44 height 21
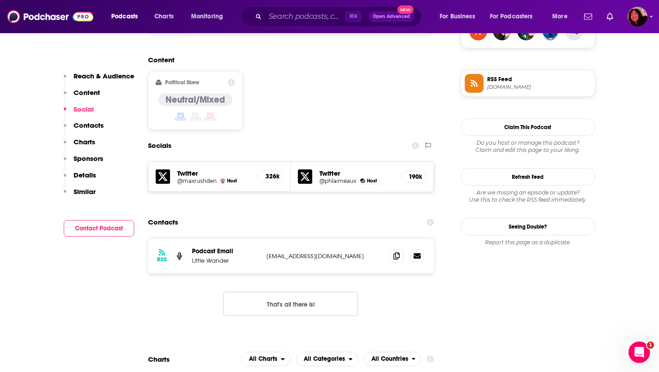
scroll to position [692, 0]
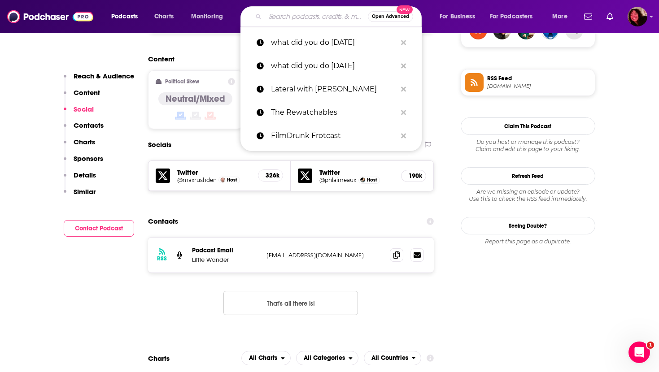
click at [323, 12] on input "Search podcasts, credits, & more..." at bounding box center [316, 16] width 103 height 14
paste input "Green Eggs and [PERSON_NAME]"
type input "Green Eggs and [PERSON_NAME]"
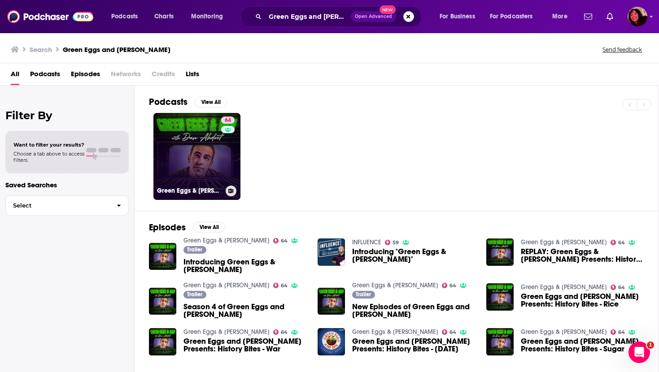
click at [172, 157] on link "64 Green Eggs & [PERSON_NAME]" at bounding box center [196, 156] width 87 height 87
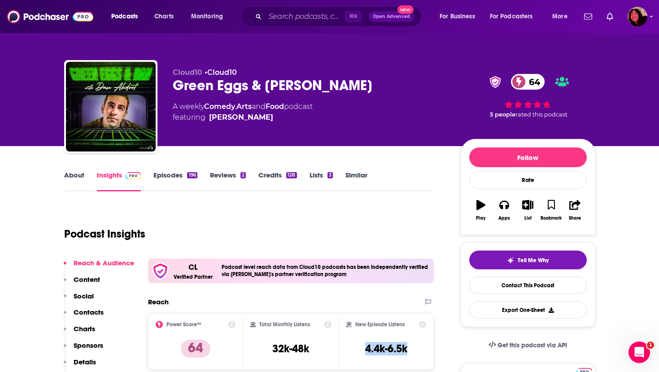
drag, startPoint x: 358, startPoint y: 345, endPoint x: 410, endPoint y: 345, distance: 52.5
click at [410, 345] on div "New Episode Listens 4.4k-6.5k" at bounding box center [386, 341] width 80 height 41
copy h3 "4.4k-6.5k"
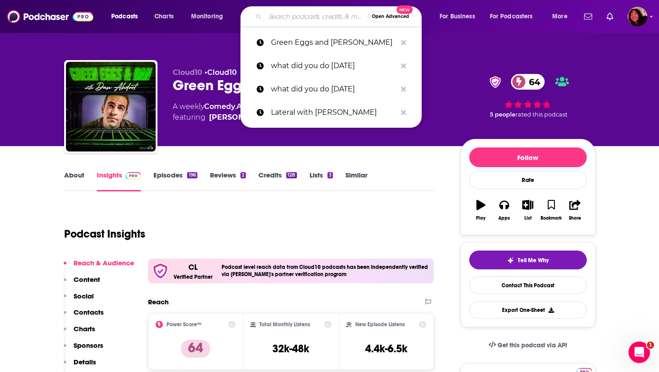
click at [305, 21] on input "Search podcasts, credits, & more..." at bounding box center [316, 16] width 103 height 14
paste input "[PERSON_NAME] Loves Movies"
type input "[PERSON_NAME] Loves Movies"
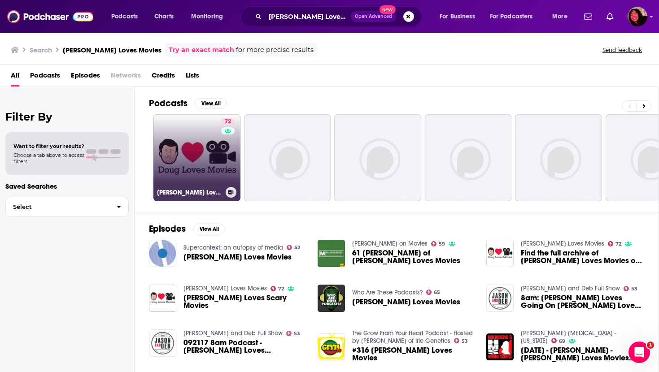
click at [187, 144] on link "72 [PERSON_NAME] Loves Movies" at bounding box center [196, 157] width 87 height 87
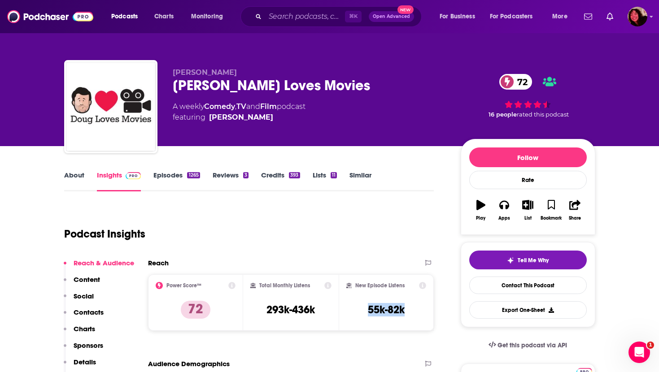
drag, startPoint x: 363, startPoint y: 309, endPoint x: 417, endPoint y: 309, distance: 53.8
click at [417, 309] on div "New Episode Listens 55k-82k" at bounding box center [386, 302] width 80 height 41
copy h3 "55k-82k"
click at [293, 17] on input "Search podcasts, credits, & more..." at bounding box center [305, 16] width 80 height 14
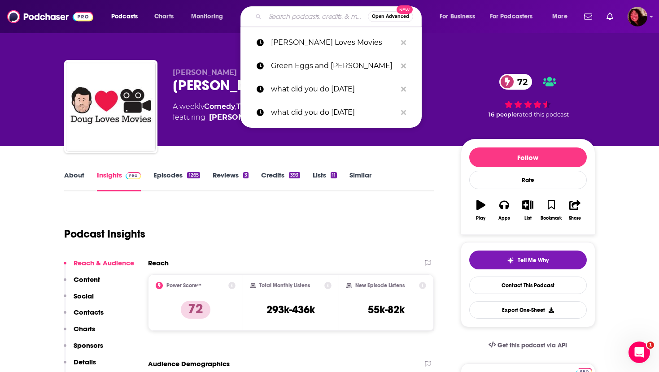
paste input "Troubled Waters"
type input "Troubled Waters"
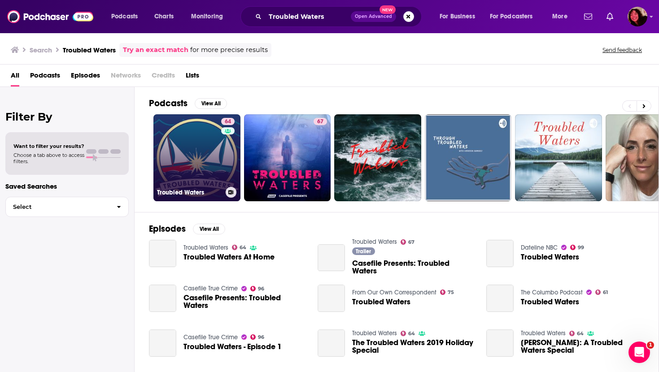
click at [192, 154] on link "64 Troubled Waters" at bounding box center [196, 157] width 87 height 87
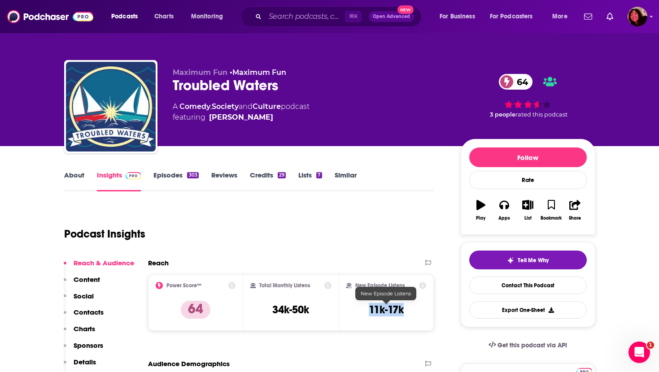
drag, startPoint x: 367, startPoint y: 309, endPoint x: 406, endPoint y: 310, distance: 38.6
click at [406, 310] on div "New Episode Listens 11k-17k" at bounding box center [386, 302] width 80 height 41
copy h3 "11k-17k"
click at [322, 20] on input "Search podcasts, credits, & more..." at bounding box center [305, 16] width 80 height 14
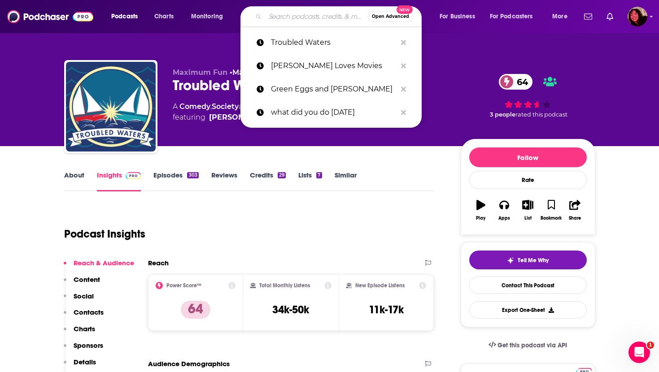
paste input "TV Guidance Counselor"
type input "TV Guidance Counselor"
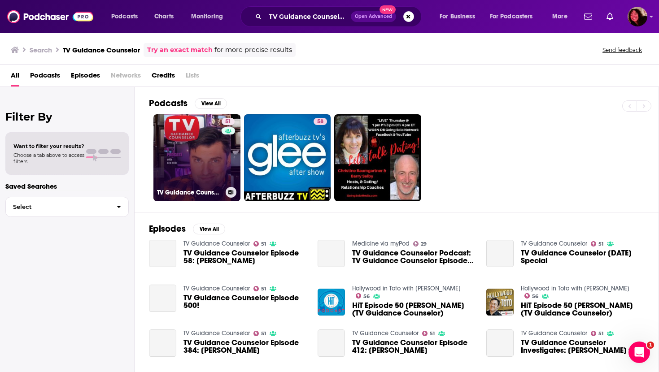
click at [190, 149] on link "51 TV Guidance Counselor" at bounding box center [196, 157] width 87 height 87
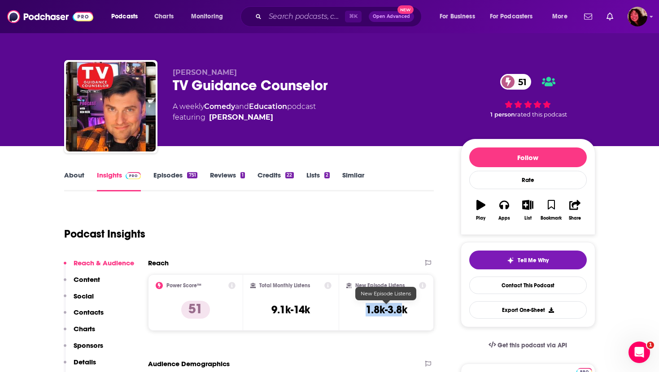
drag, startPoint x: 361, startPoint y: 310, endPoint x: 406, endPoint y: 310, distance: 44.4
click at [406, 310] on div "New Episode Listens 1.8k-3.8k" at bounding box center [386, 302] width 80 height 41
copy h3 "1.8k-3.8k"
